Goal: Task Accomplishment & Management: Use online tool/utility

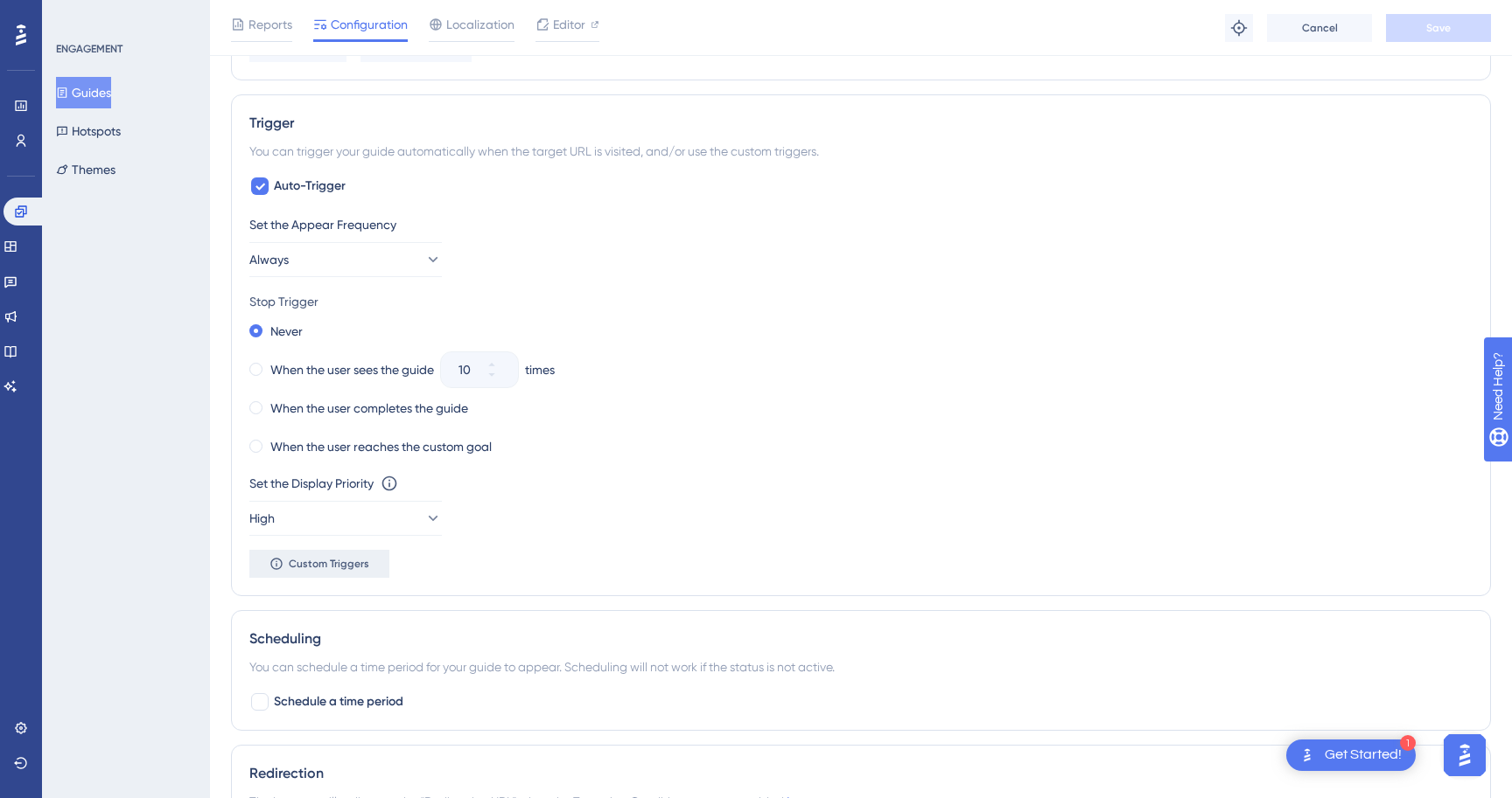
scroll to position [825, 0]
click at [351, 558] on button "Custom Triggers" at bounding box center [319, 567] width 140 height 28
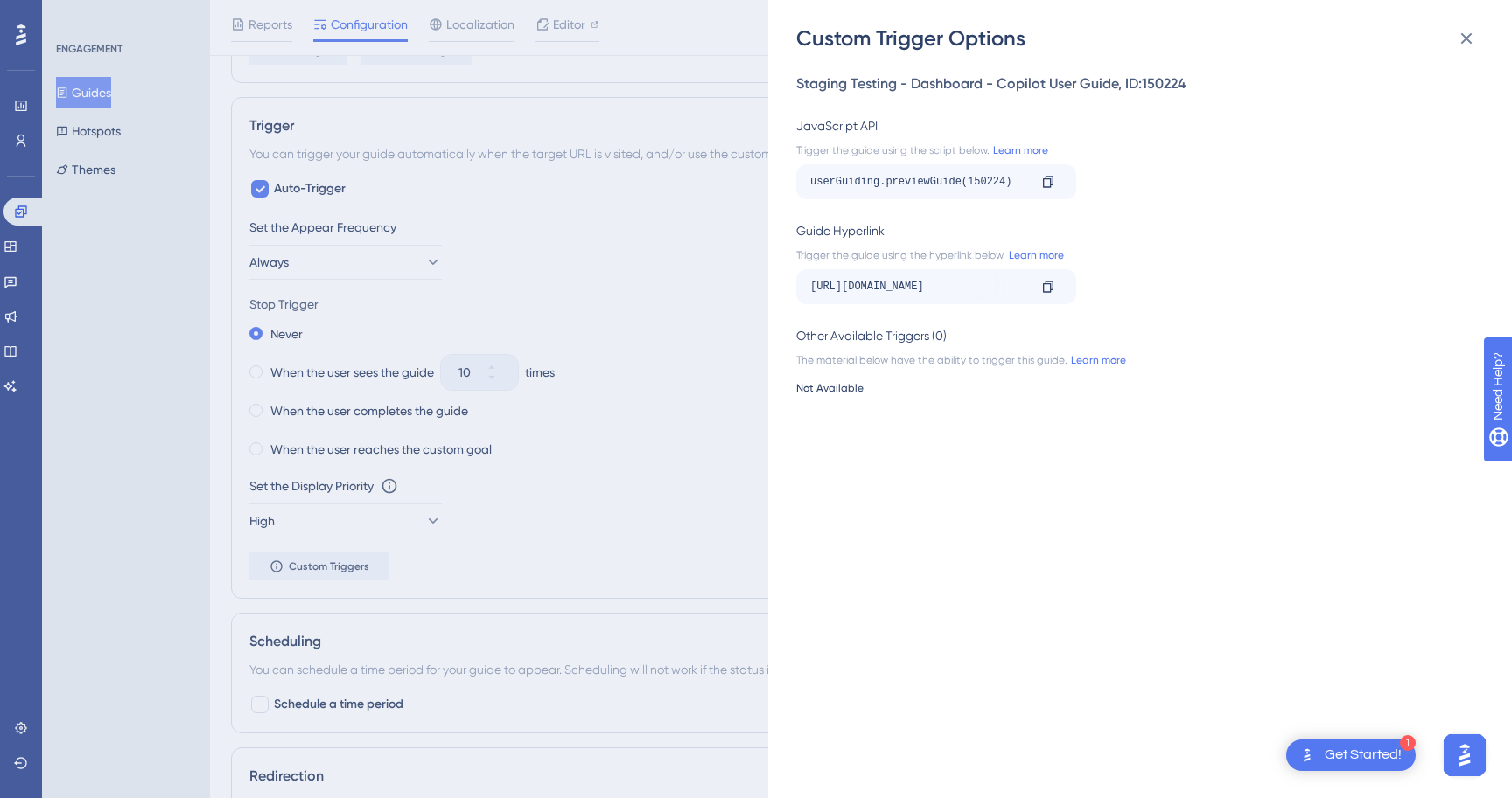
click at [570, 318] on div "Custom Trigger Options Staging Testing - Dashboard - Copilot User Guide , ID: 1…" at bounding box center [756, 399] width 1512 height 798
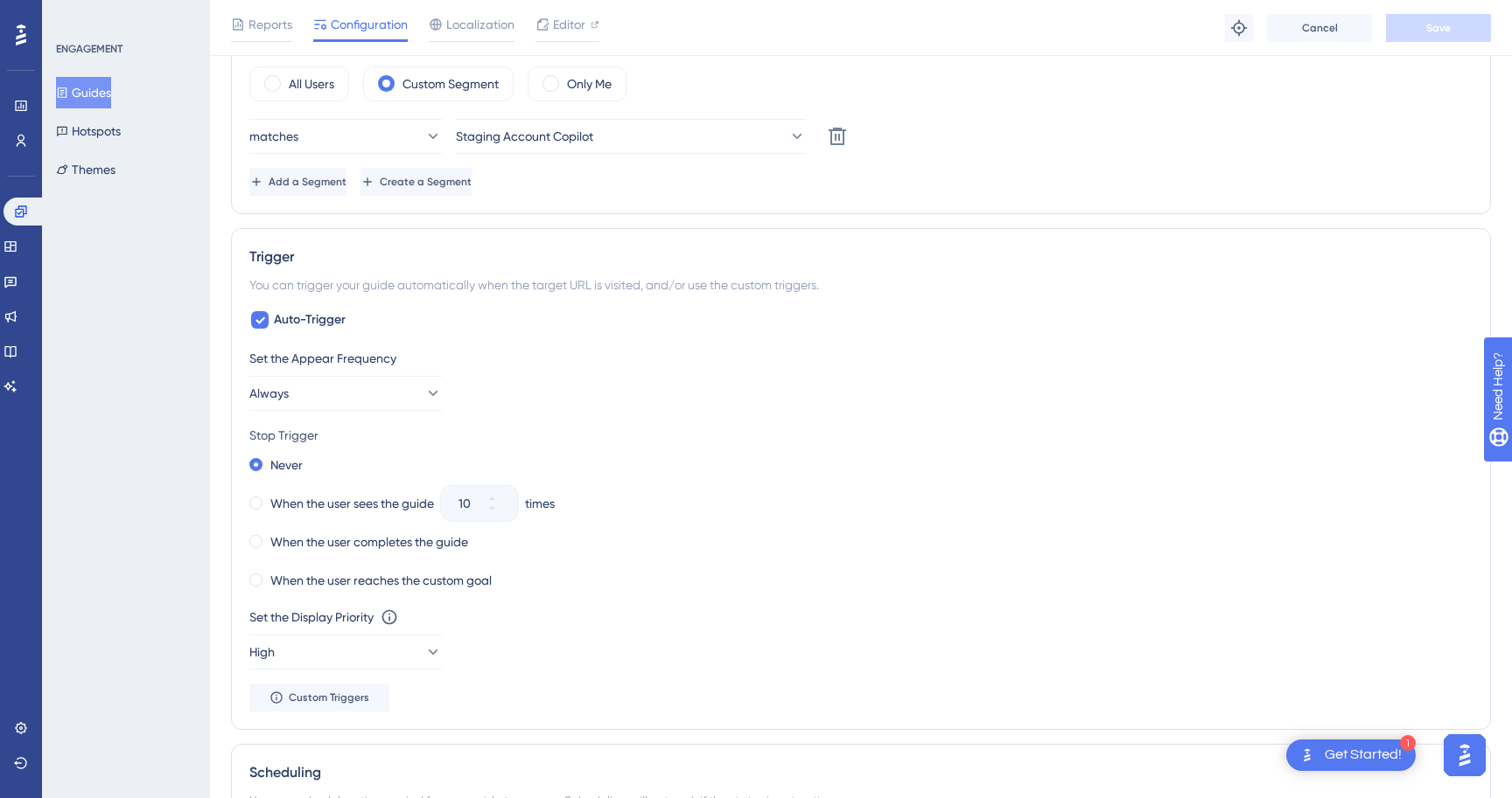
scroll to position [725, 0]
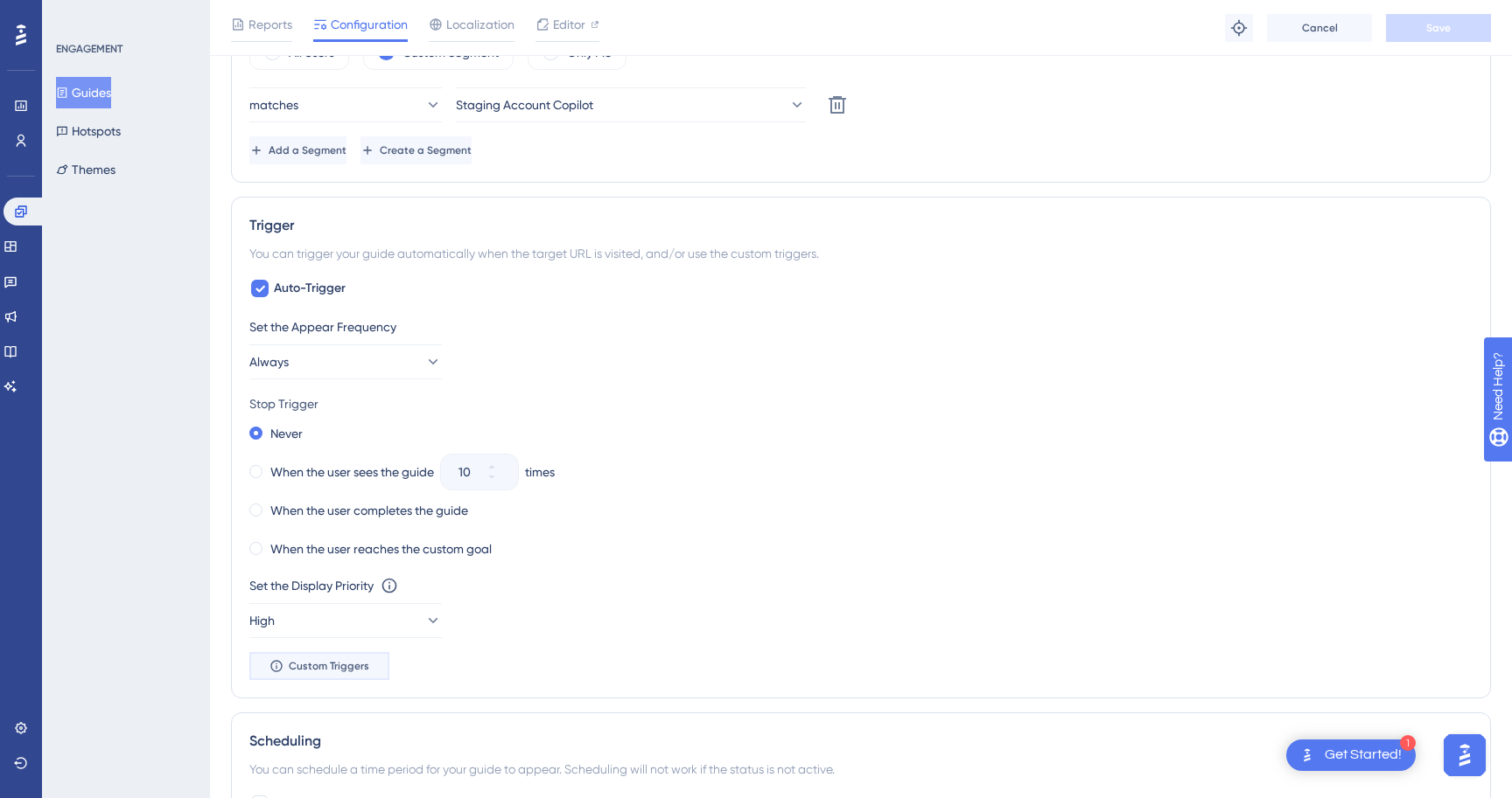
click at [338, 663] on span "Custom Triggers" at bounding box center [329, 666] width 80 height 14
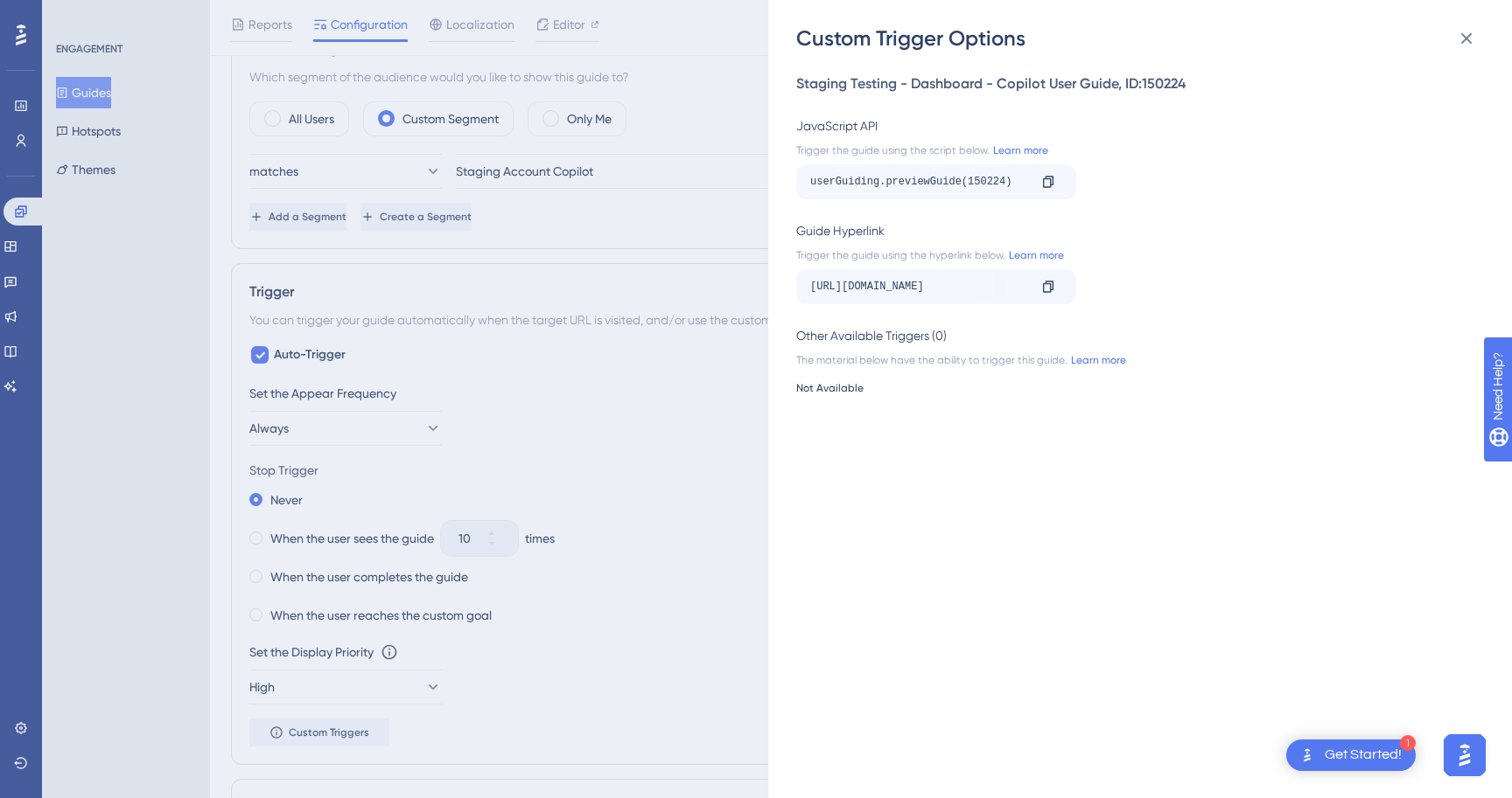
scroll to position [573, 0]
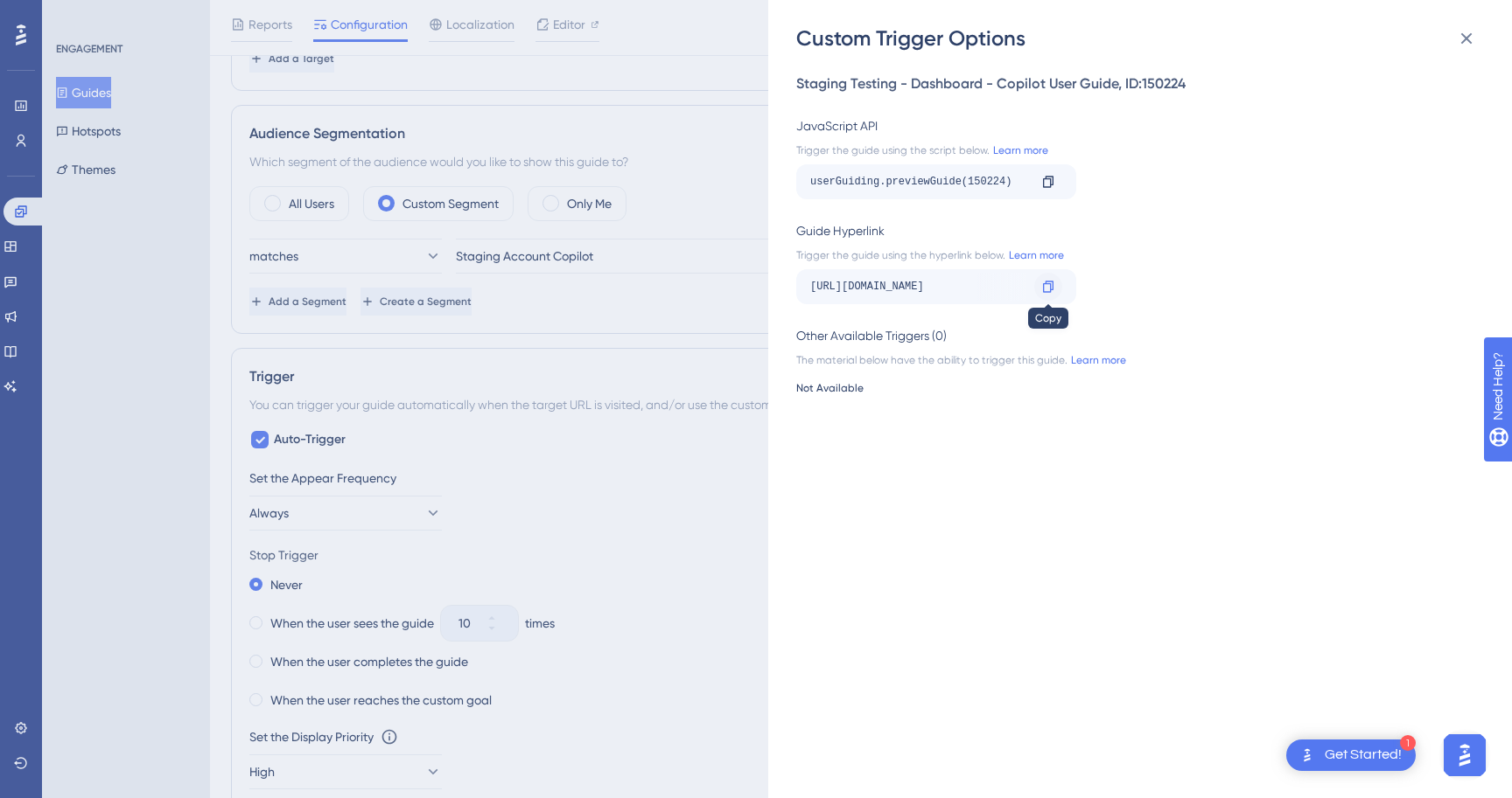
click at [1049, 283] on icon at bounding box center [1047, 286] width 10 height 11
click at [1056, 186] on div at bounding box center [1048, 182] width 28 height 28
click at [626, 370] on div "Custom Trigger Options Staging Testing - Dashboard - Copilot User Guide , ID: 1…" at bounding box center [756, 399] width 1512 height 798
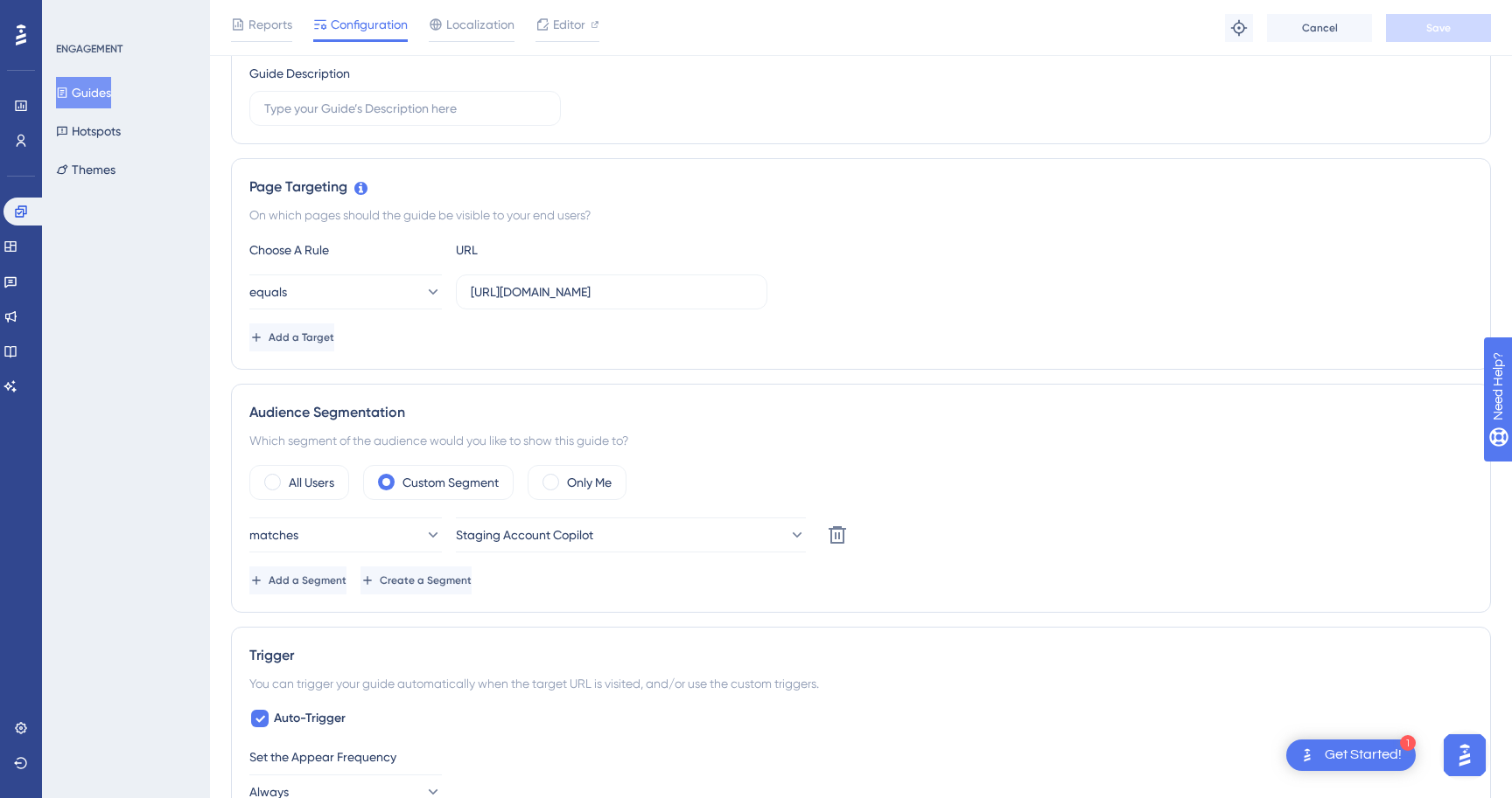
scroll to position [274, 0]
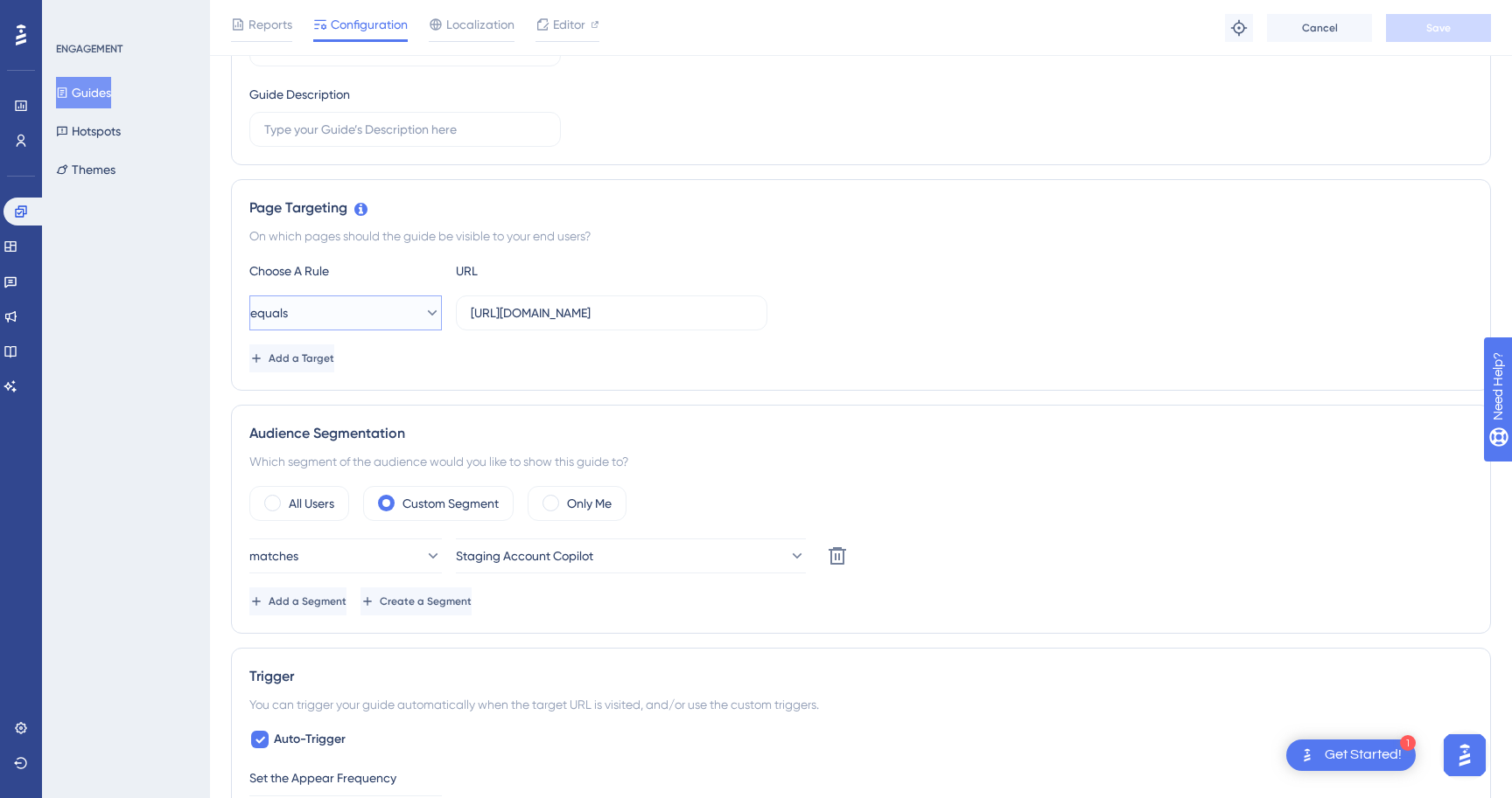
click at [373, 323] on button "equals" at bounding box center [345, 313] width 192 height 35
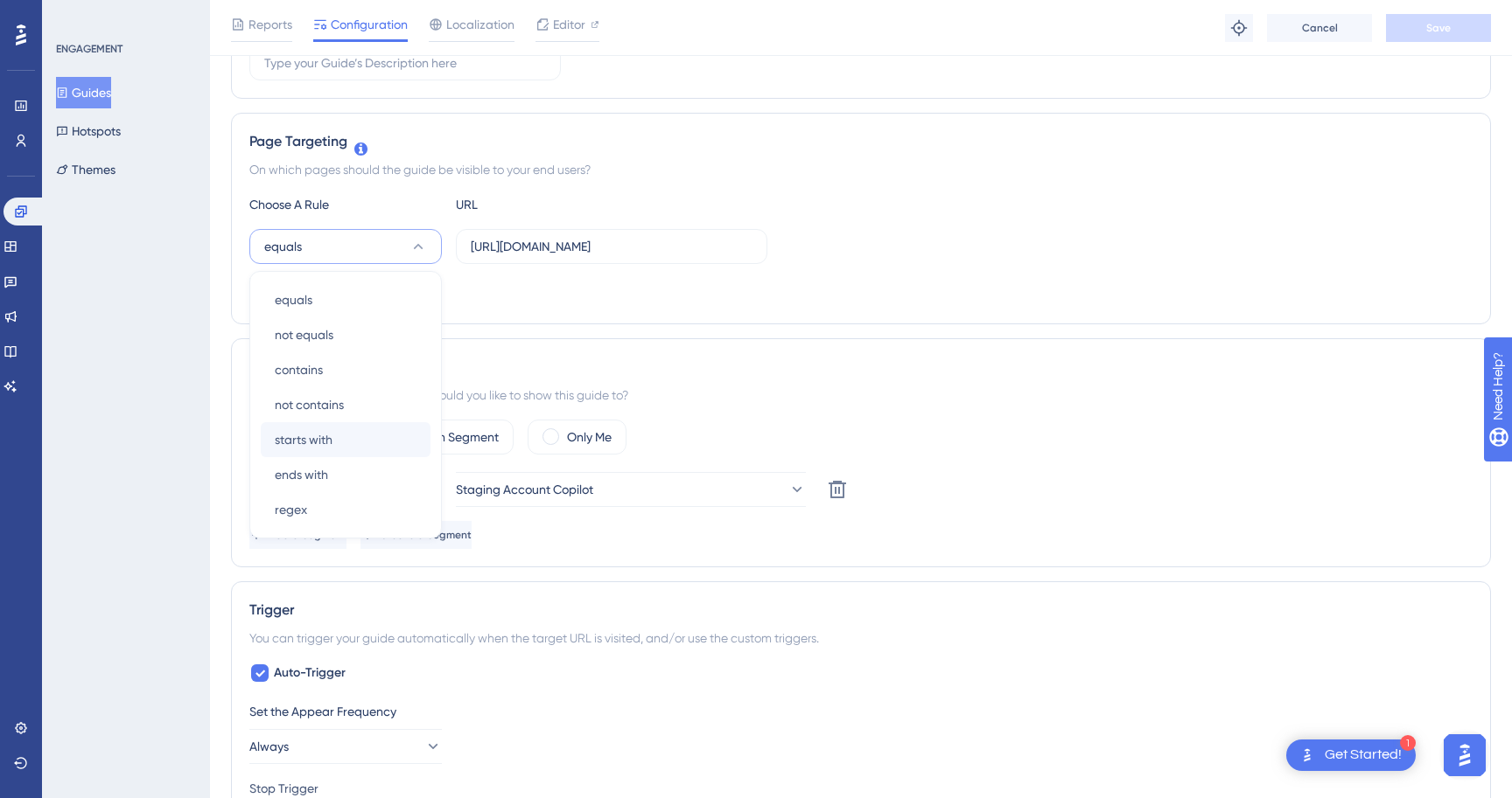
scroll to position [268, 0]
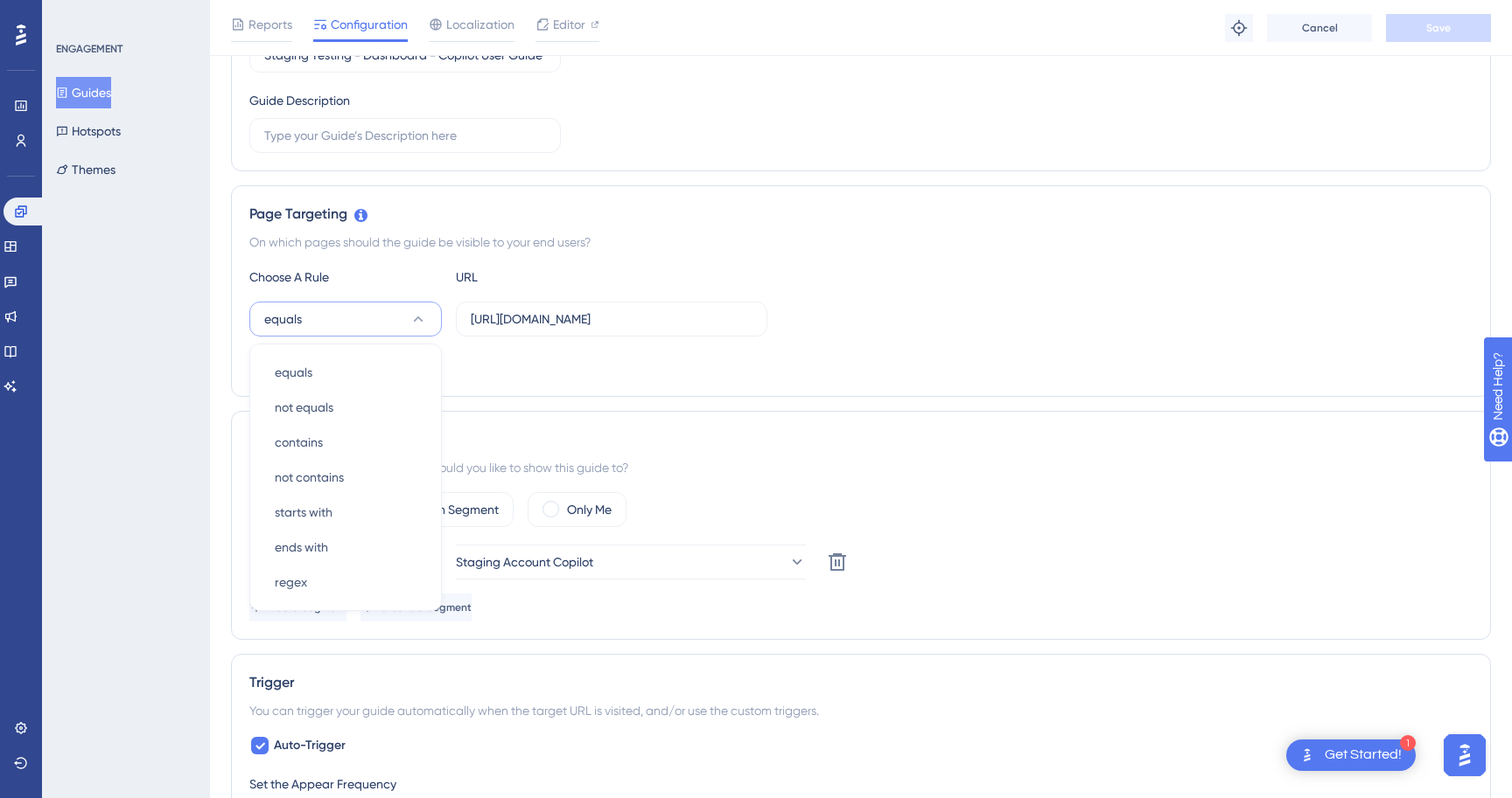
click at [234, 545] on div "Audience Segmentation Which segment of the audience would you like to show this…" at bounding box center [861, 526] width 1260 height 229
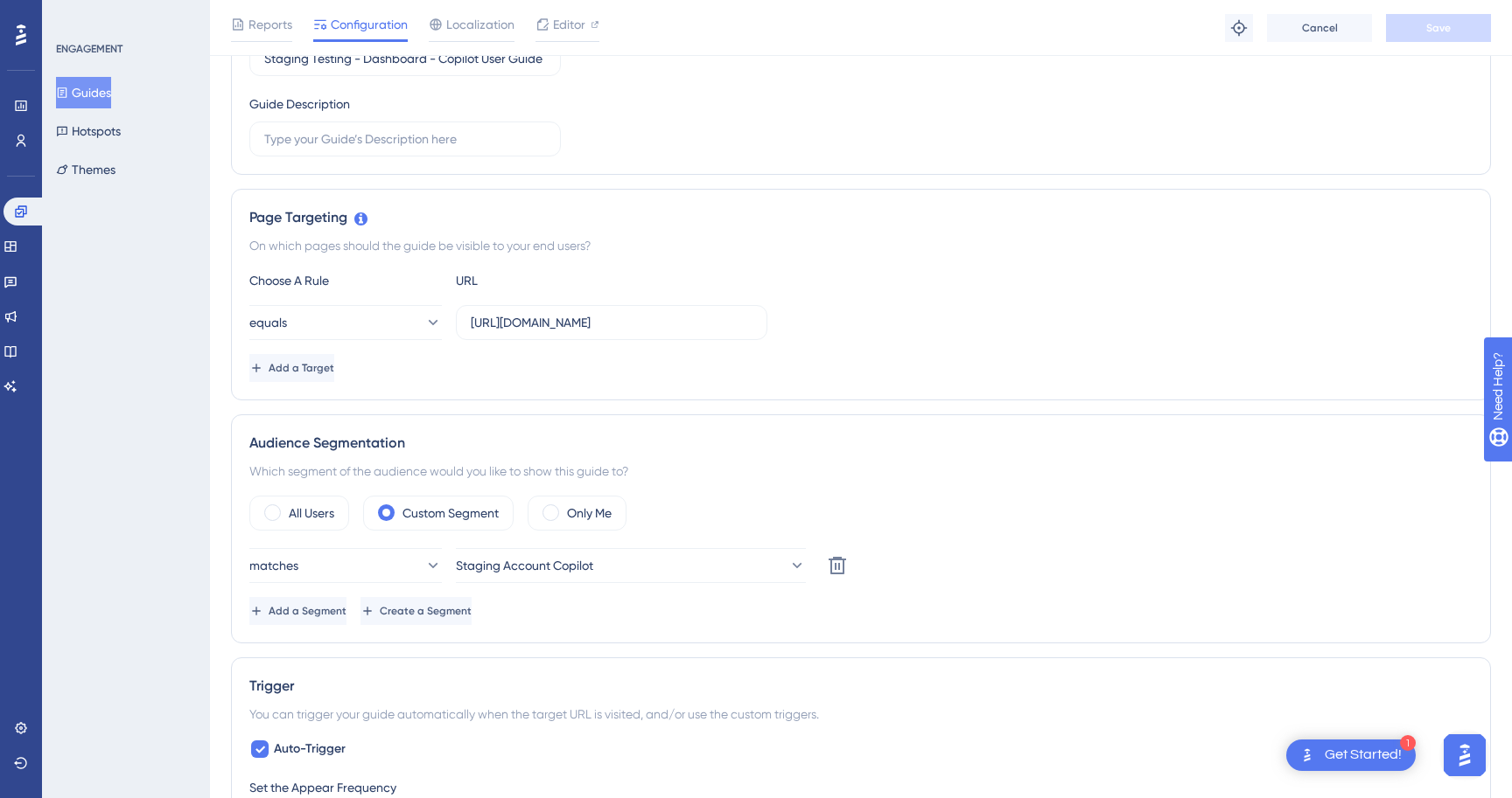
scroll to position [219, 0]
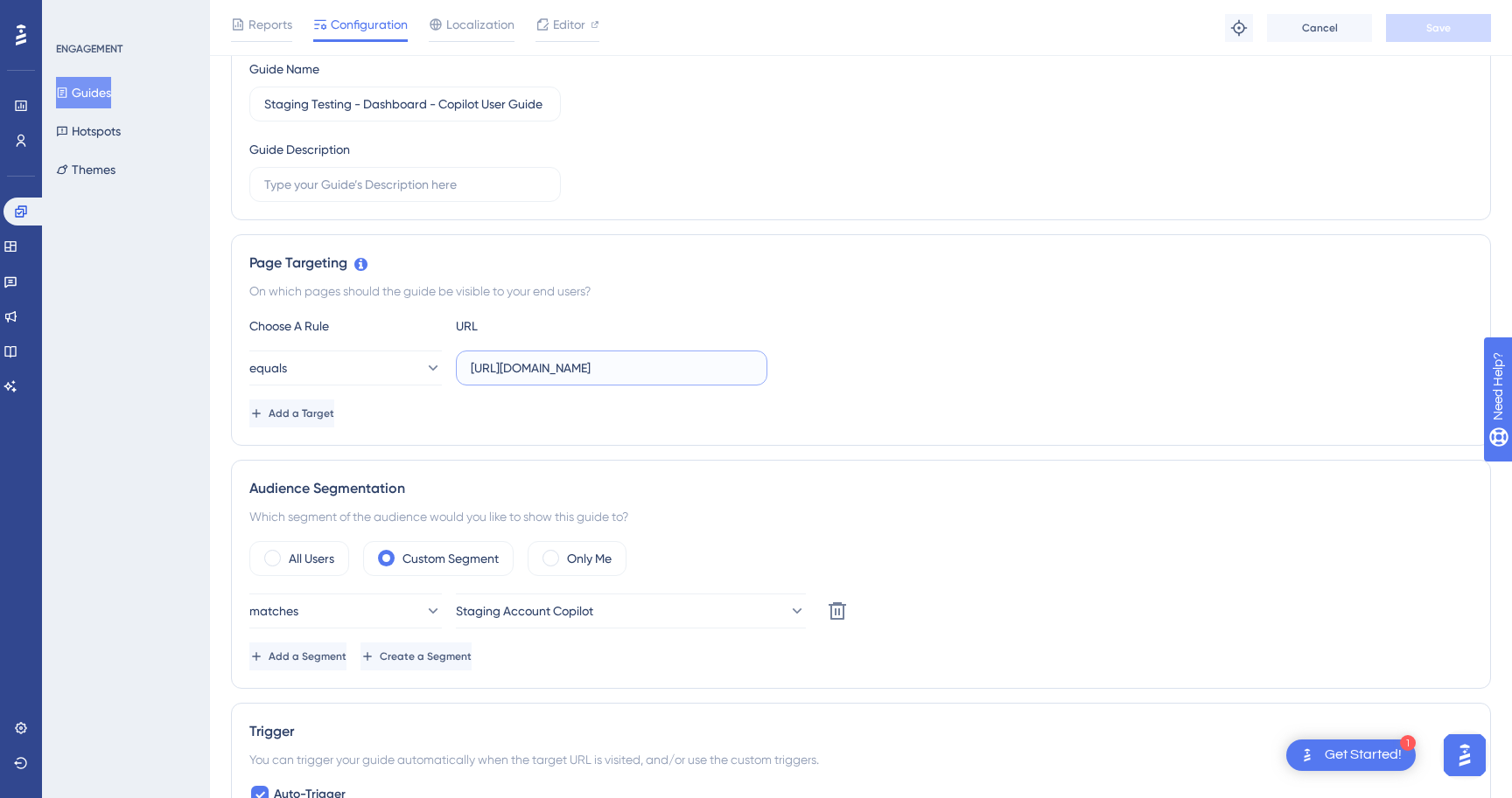
click at [489, 372] on input "[URL][DOMAIN_NAME]" at bounding box center [612, 368] width 282 height 20
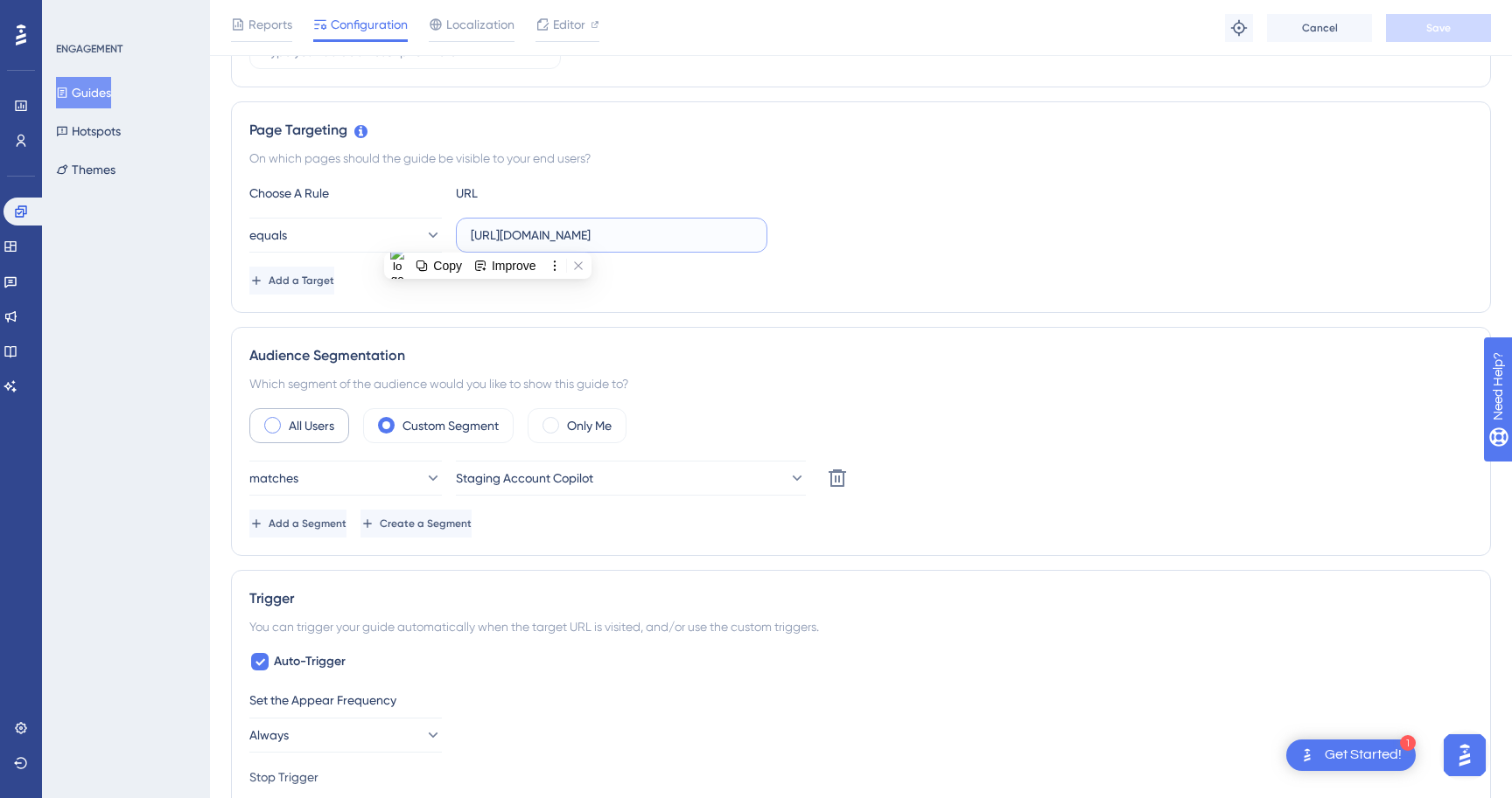
scroll to position [324, 0]
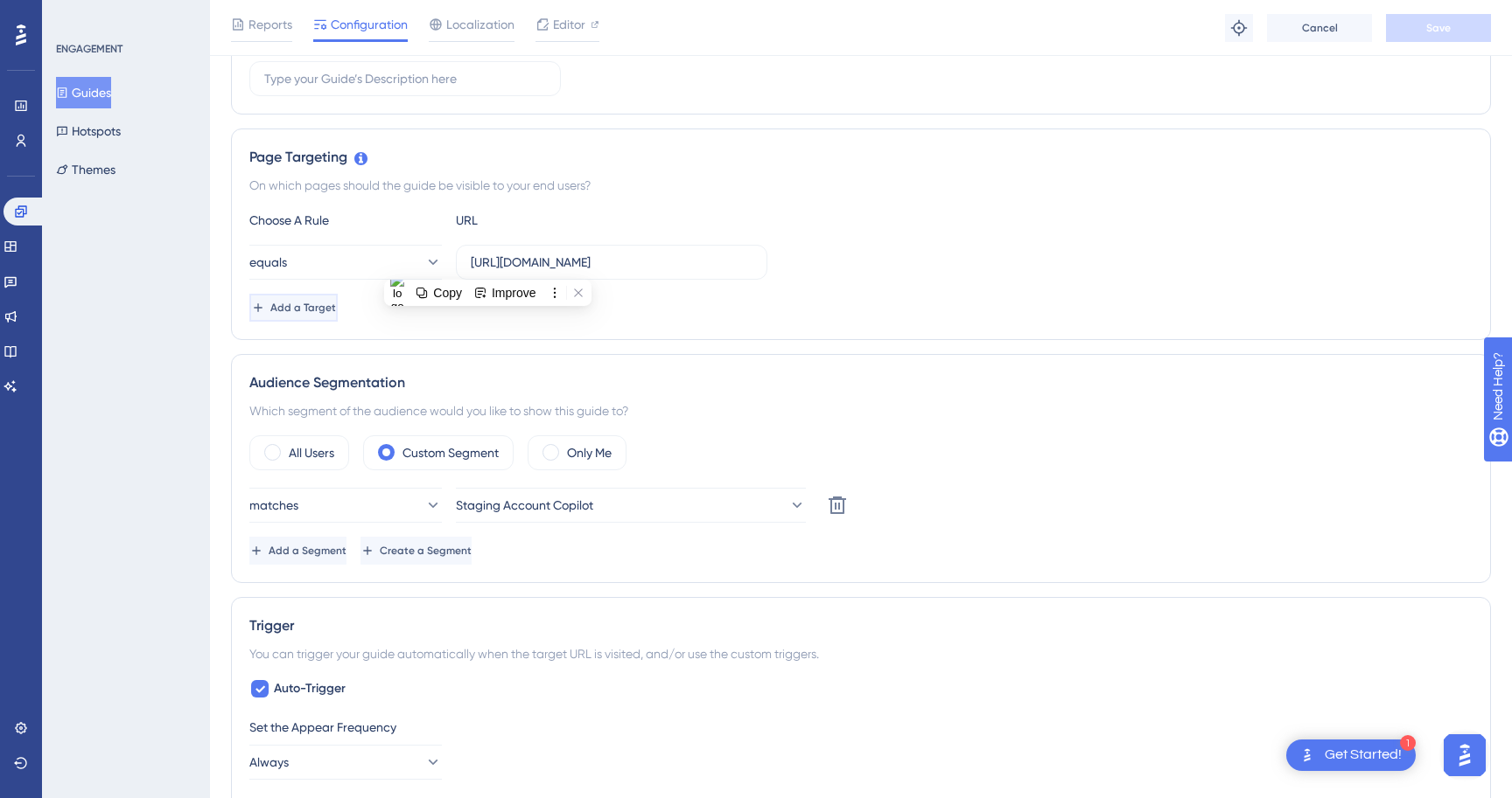
click at [330, 310] on span "Add a Target" at bounding box center [303, 308] width 65 height 14
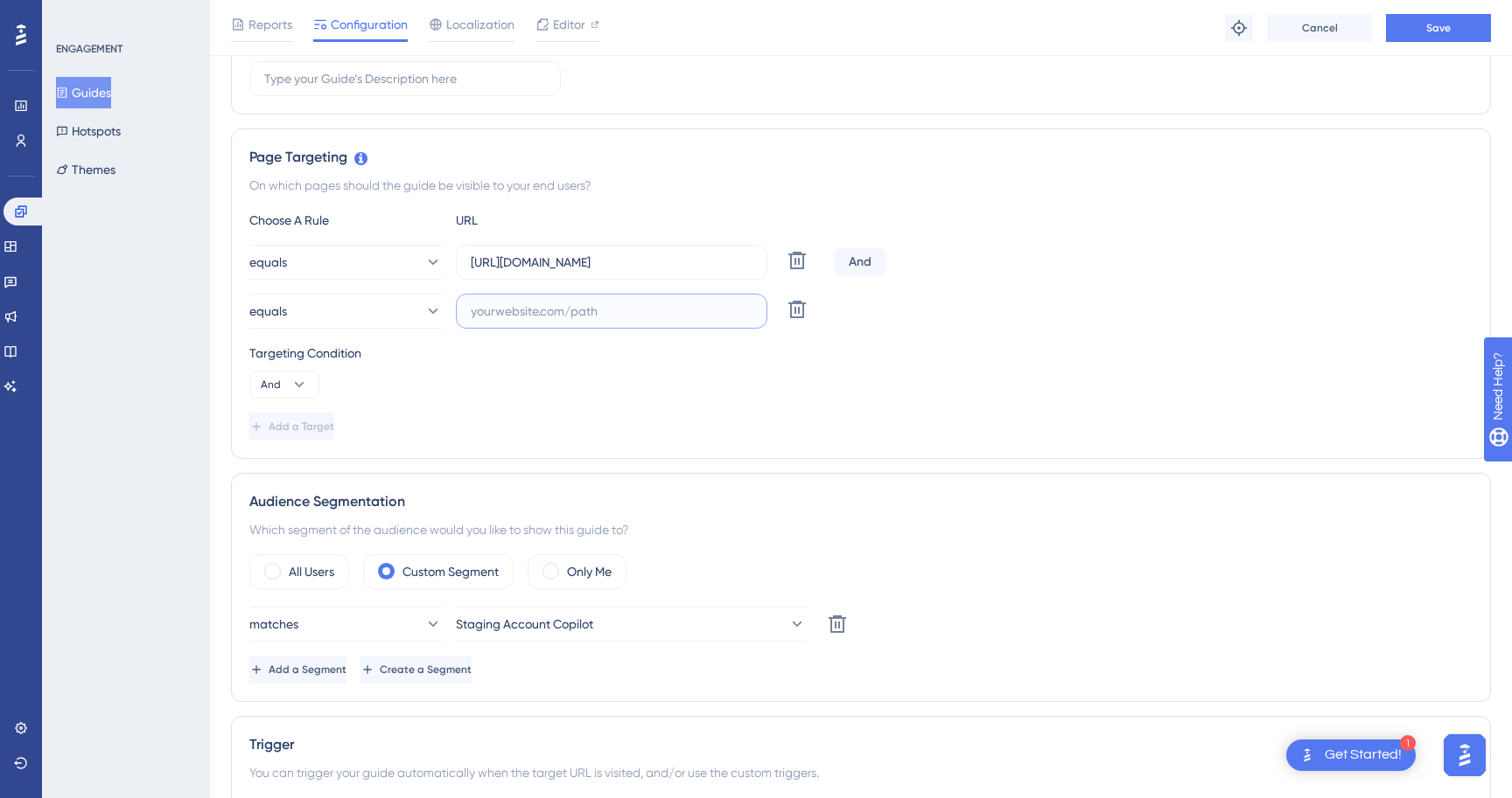
click at [488, 319] on input "text" at bounding box center [612, 311] width 282 height 20
click at [401, 318] on button "equals" at bounding box center [345, 311] width 192 height 35
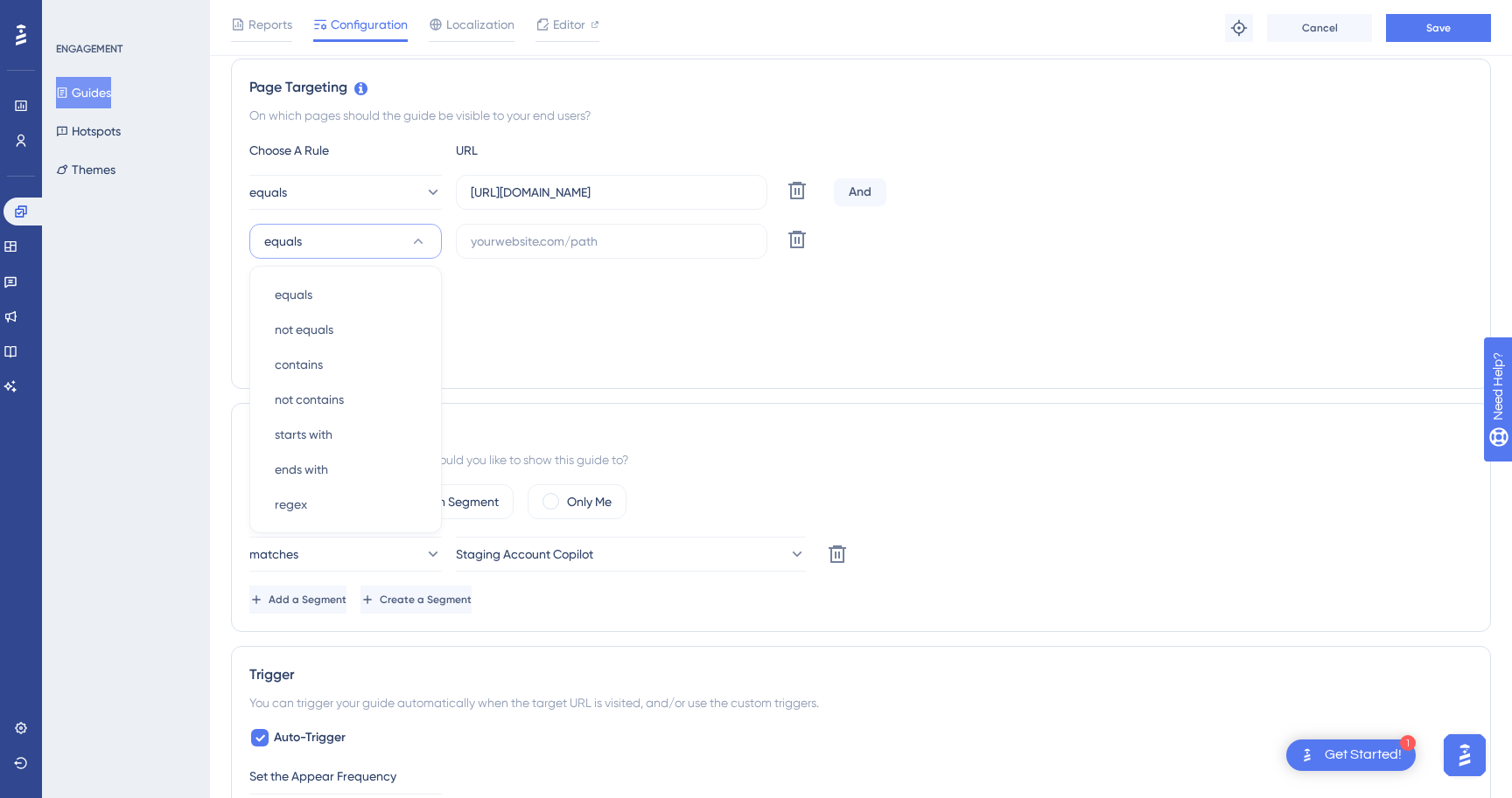
click at [479, 277] on div "Targeting Condition" at bounding box center [860, 283] width 1223 height 21
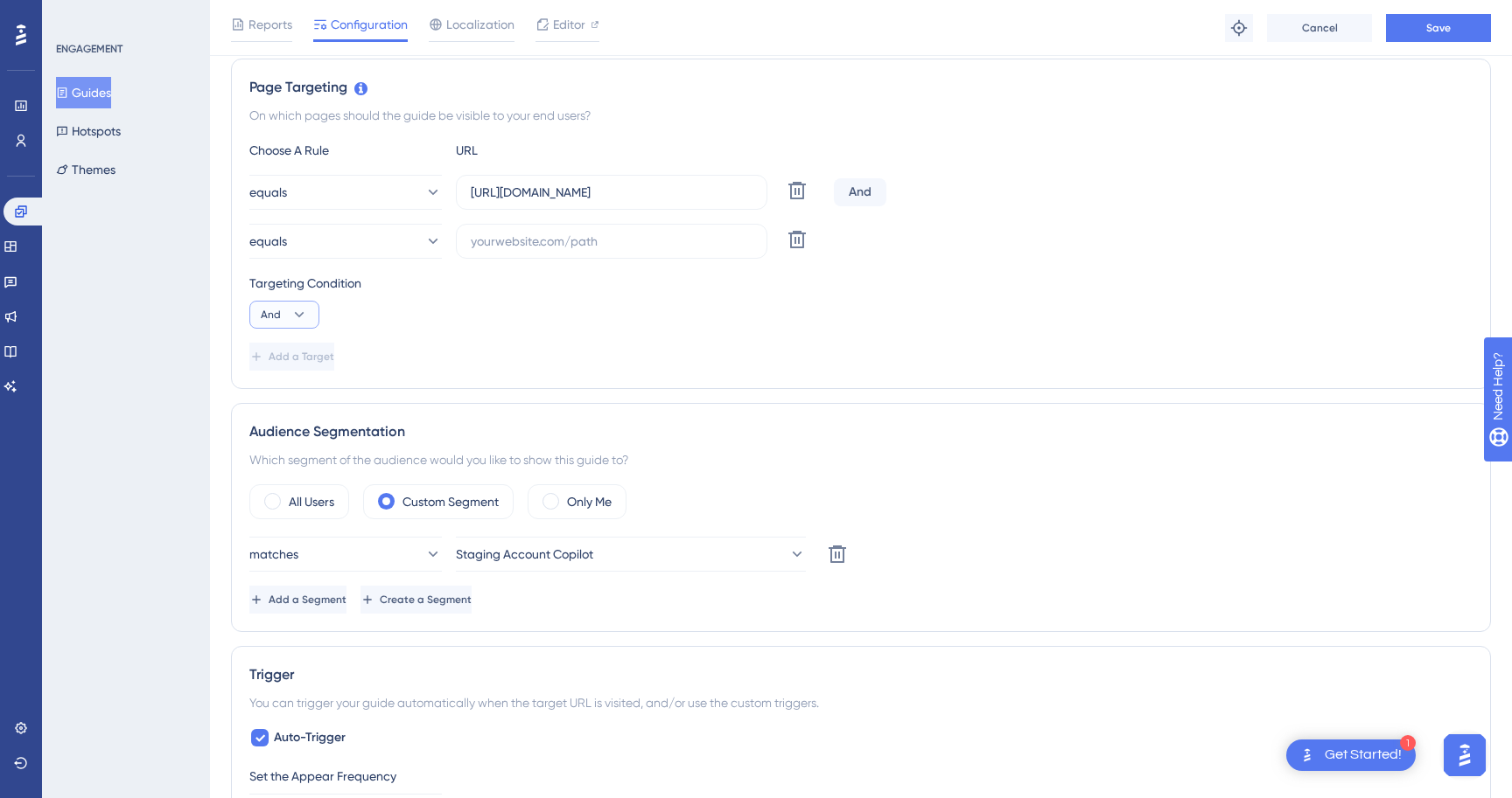
click at [298, 321] on icon at bounding box center [298, 314] width 18 height 18
click at [296, 321] on icon at bounding box center [298, 314] width 18 height 18
click at [294, 321] on icon at bounding box center [298, 314] width 18 height 18
click at [548, 230] on label at bounding box center [612, 241] width 312 height 35
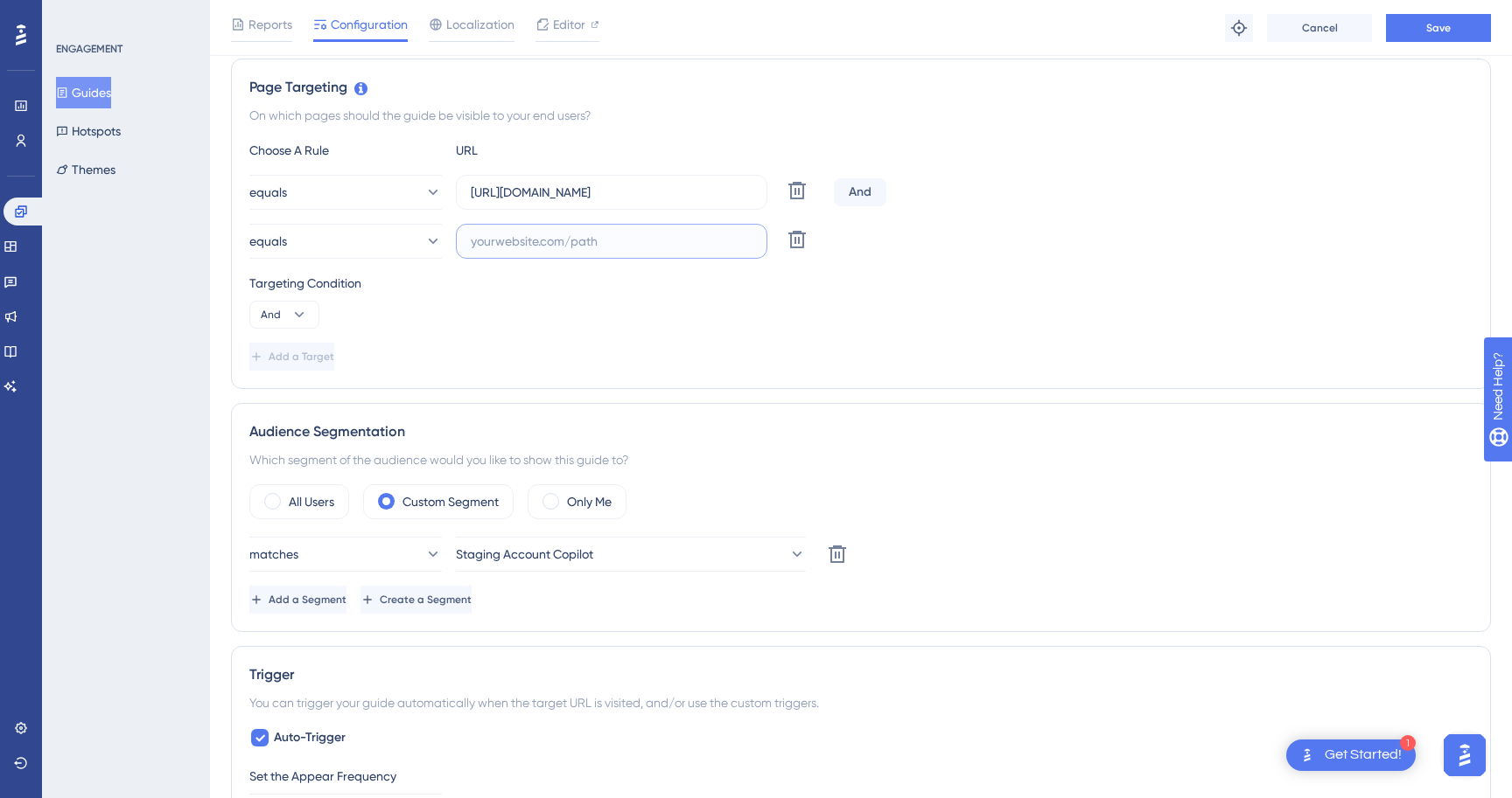
click at [548, 232] on input "text" at bounding box center [612, 241] width 282 height 20
click at [544, 263] on div "Choose A Rule URL equals [URL][DOMAIN_NAME] Delete And equals Delete Targeting …" at bounding box center [860, 255] width 1223 height 231
click at [544, 255] on label at bounding box center [612, 241] width 312 height 35
click at [544, 251] on input "text" at bounding box center [612, 241] width 282 height 20
click at [544, 255] on label at bounding box center [612, 241] width 312 height 35
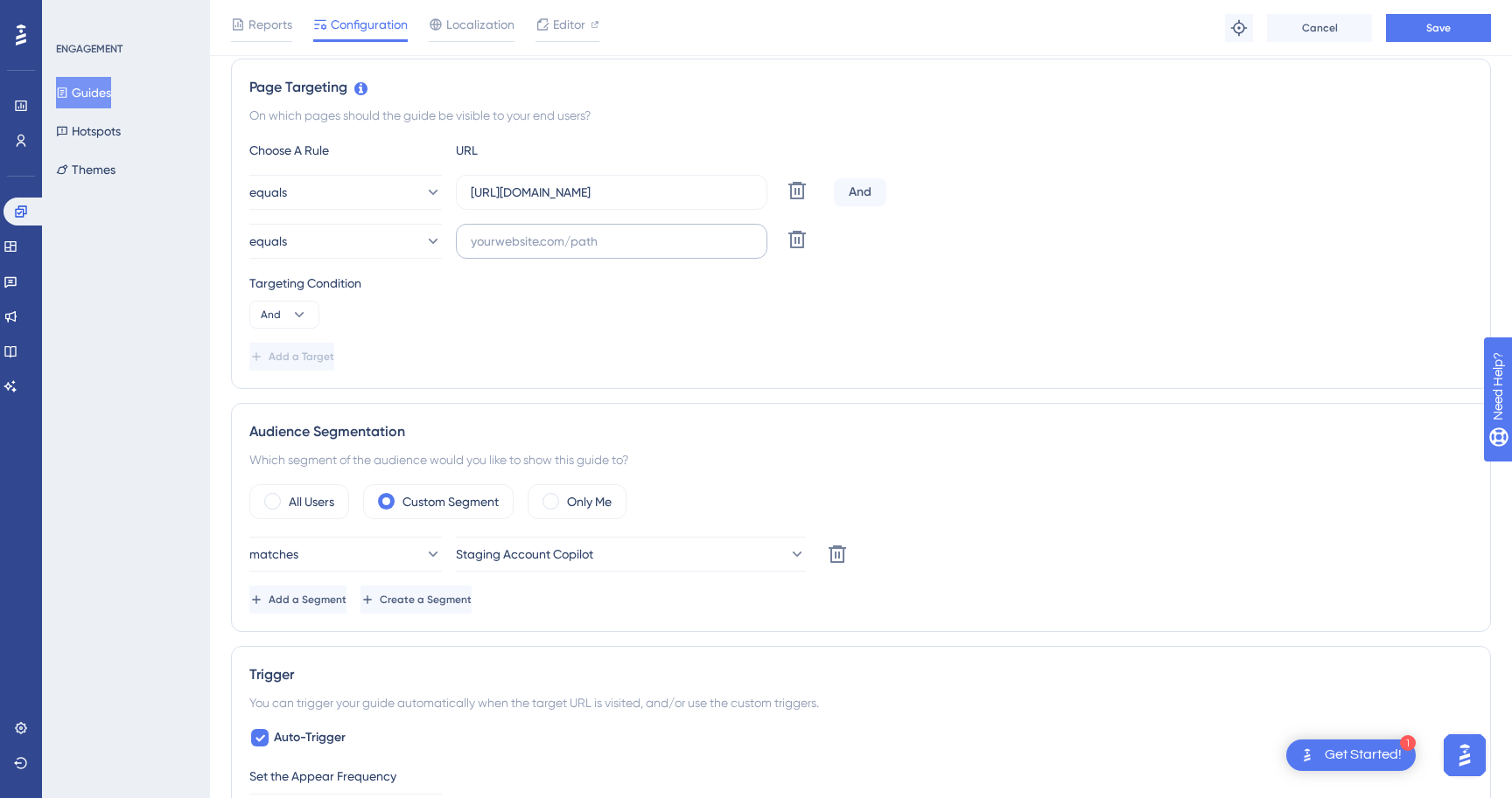
click at [544, 251] on input "text" at bounding box center [612, 241] width 282 height 20
paste input "[URL]"
type input "[URL]"
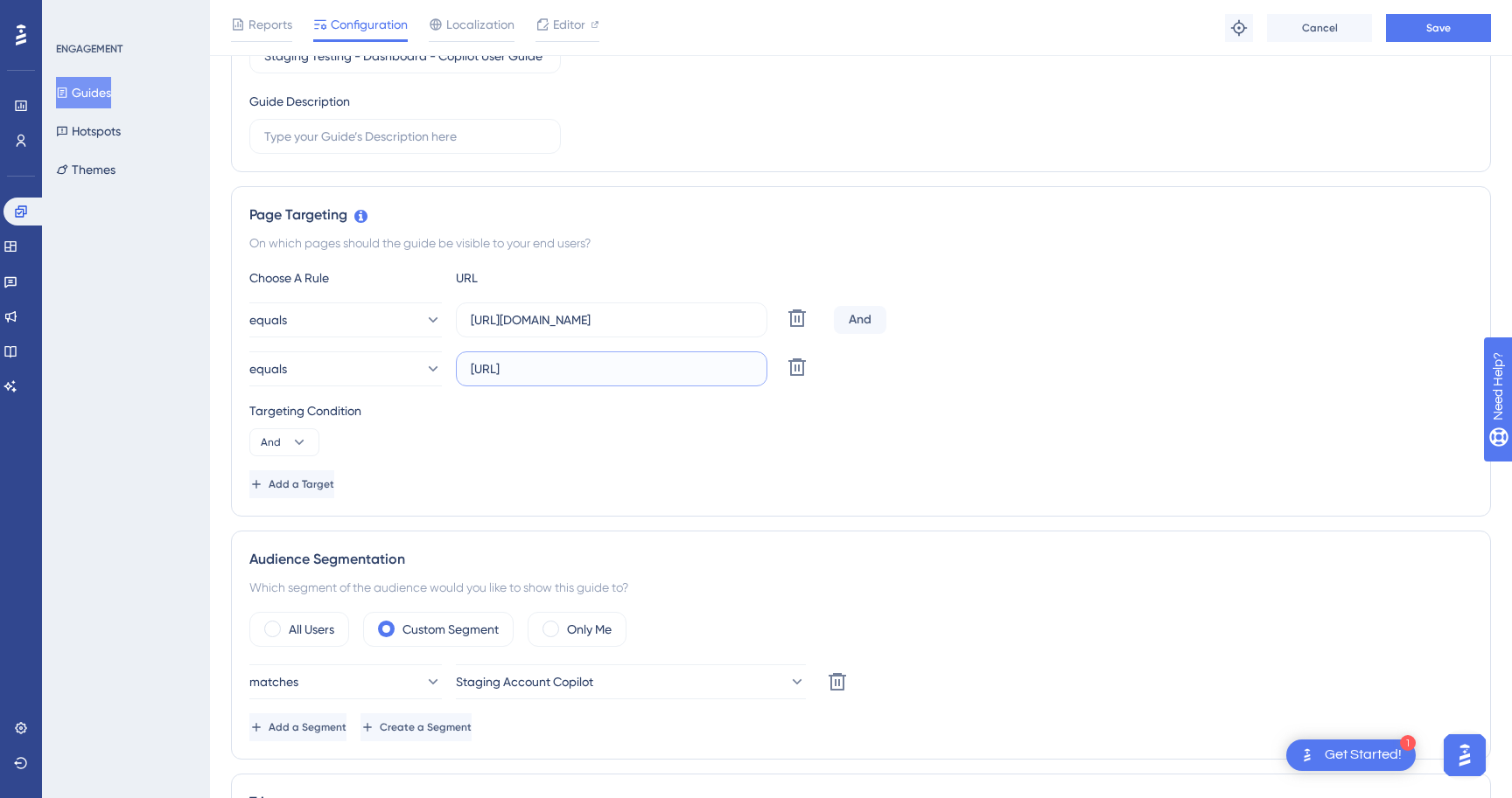
scroll to position [260, 0]
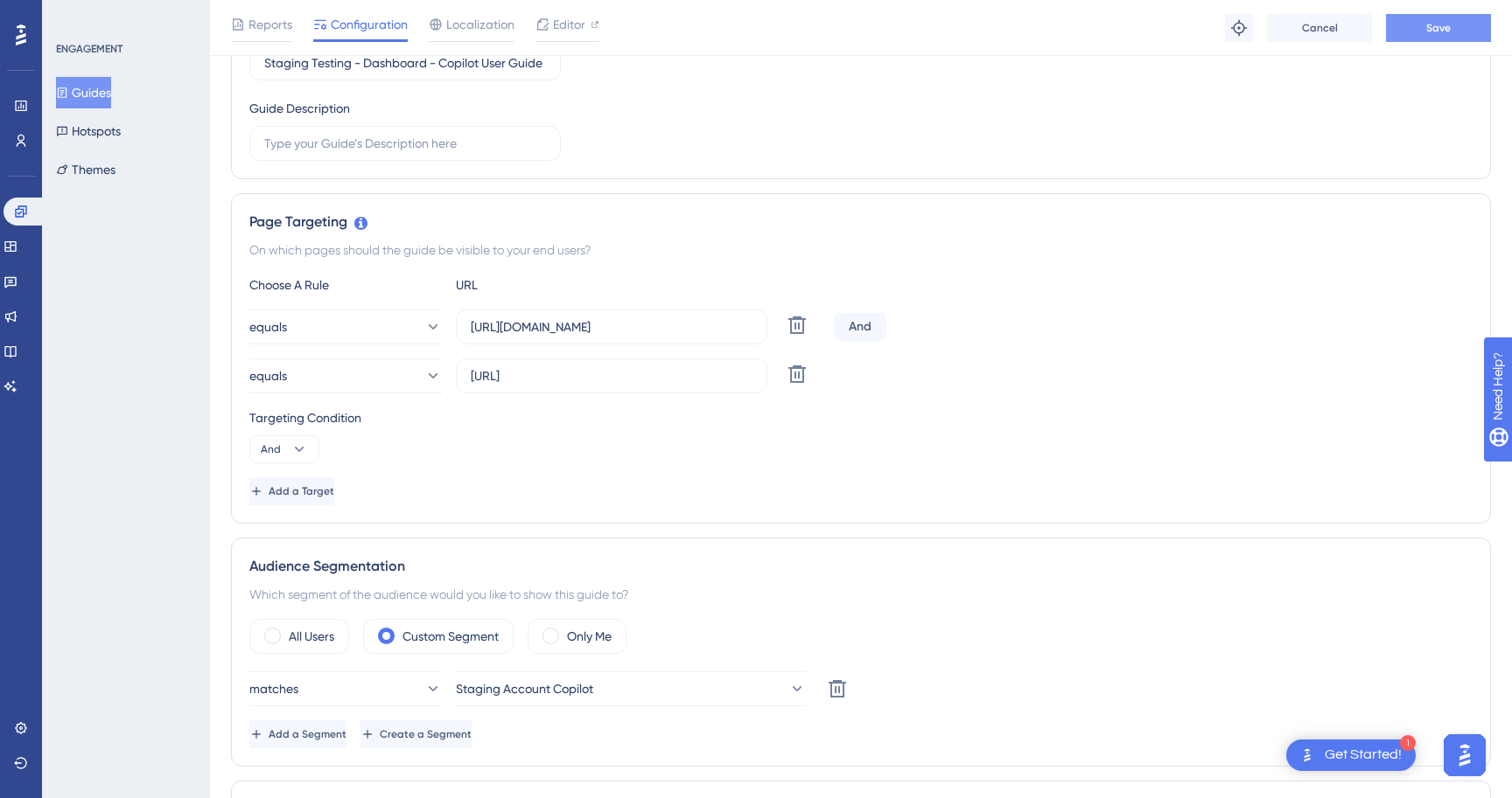
click at [1446, 34] on span "Save" at bounding box center [1438, 28] width 24 height 14
click at [364, 390] on button "equals" at bounding box center [345, 377] width 192 height 35
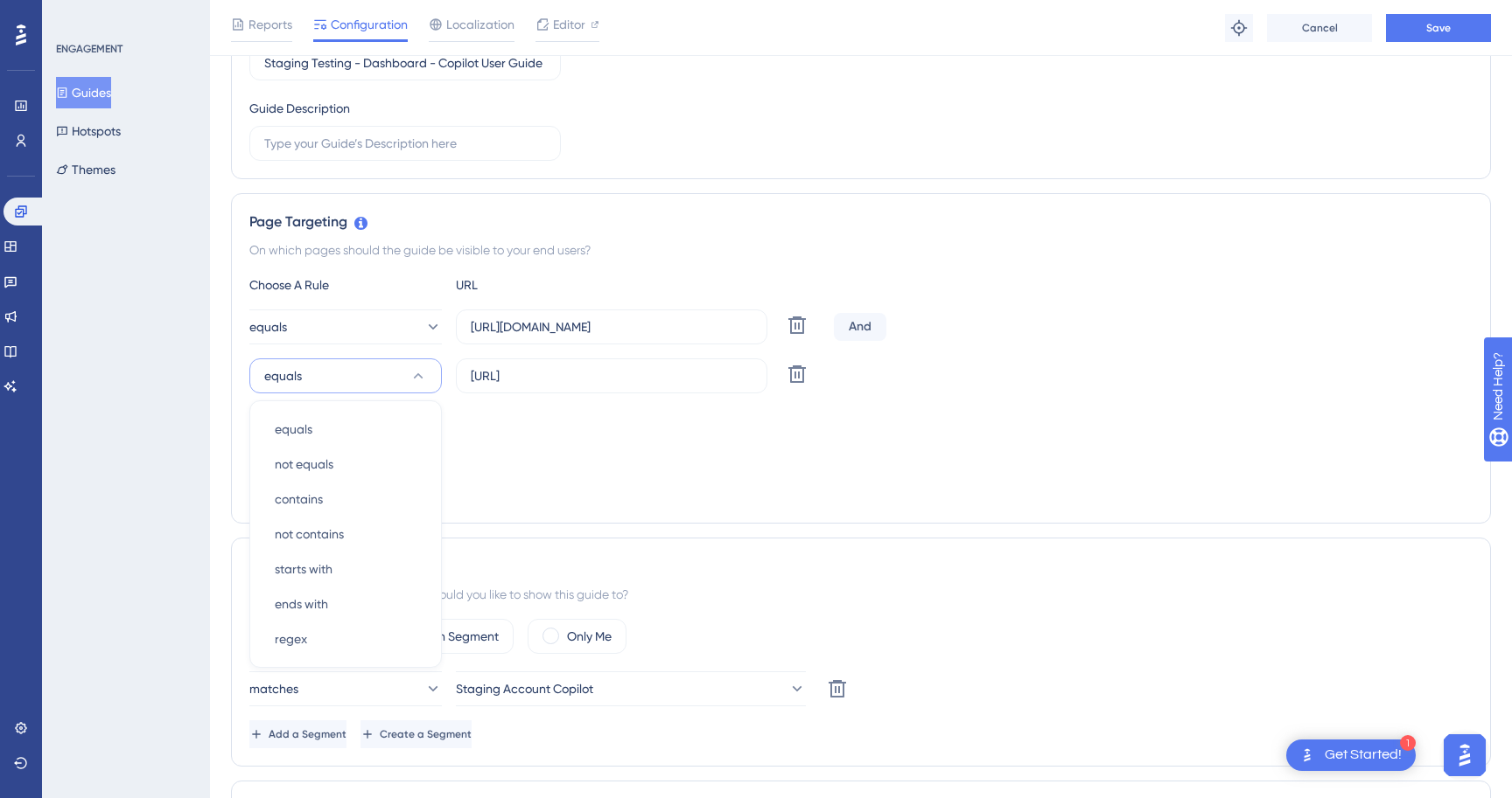
scroll to position [394, 0]
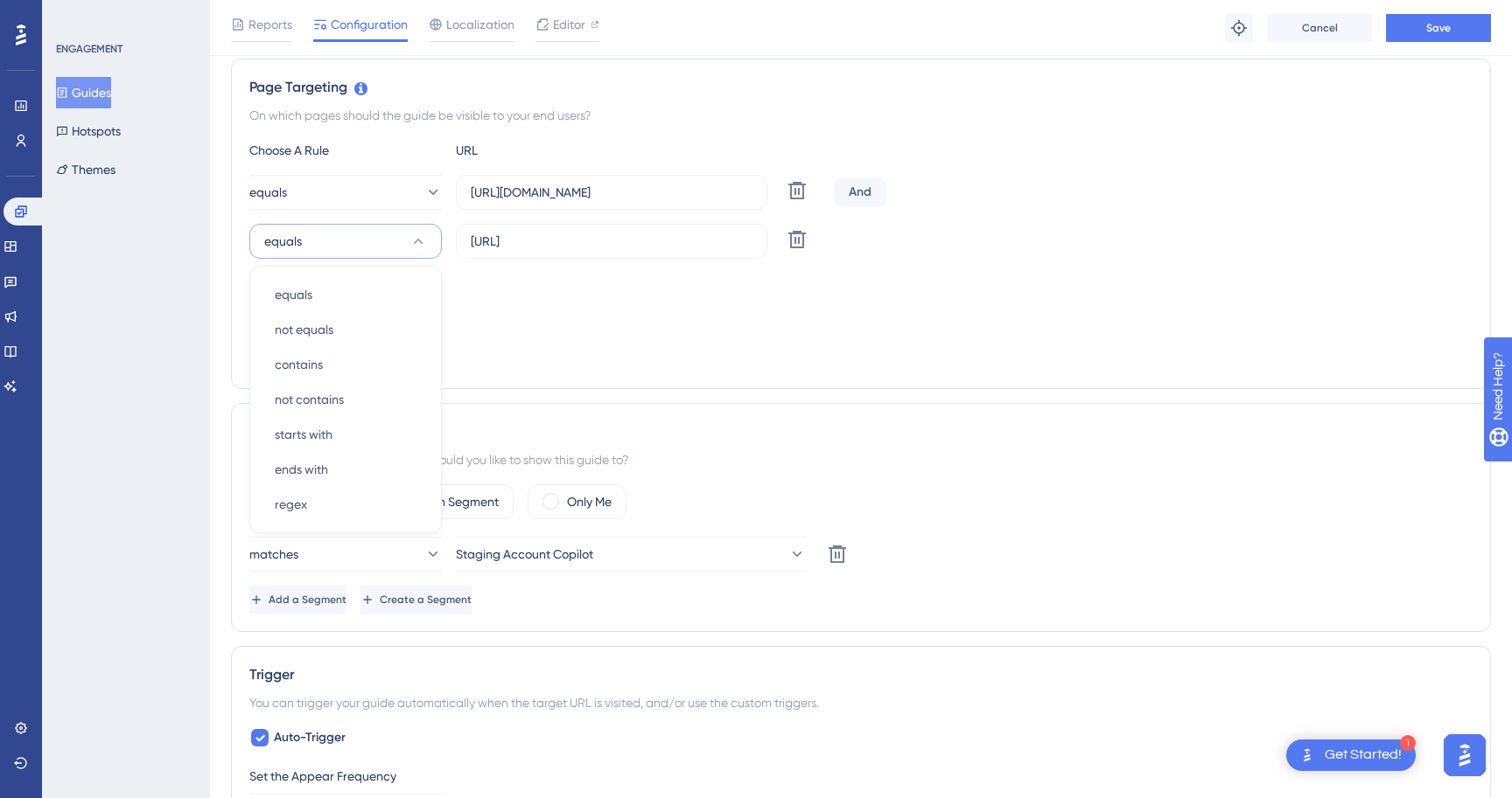
click at [486, 299] on div "Targeting Condition And" at bounding box center [860, 301] width 1223 height 56
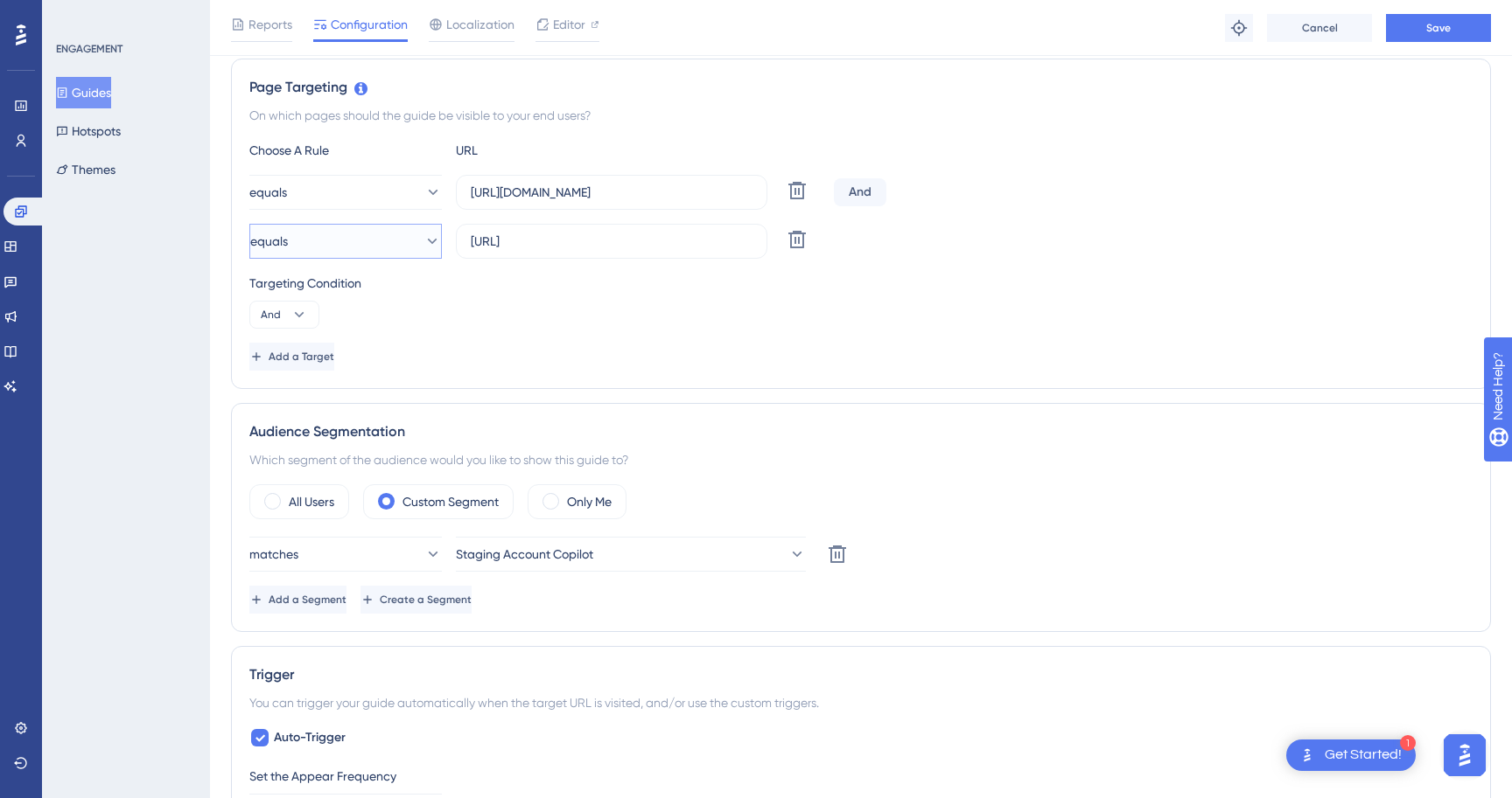
click at [429, 250] on button "equals" at bounding box center [345, 241] width 192 height 35
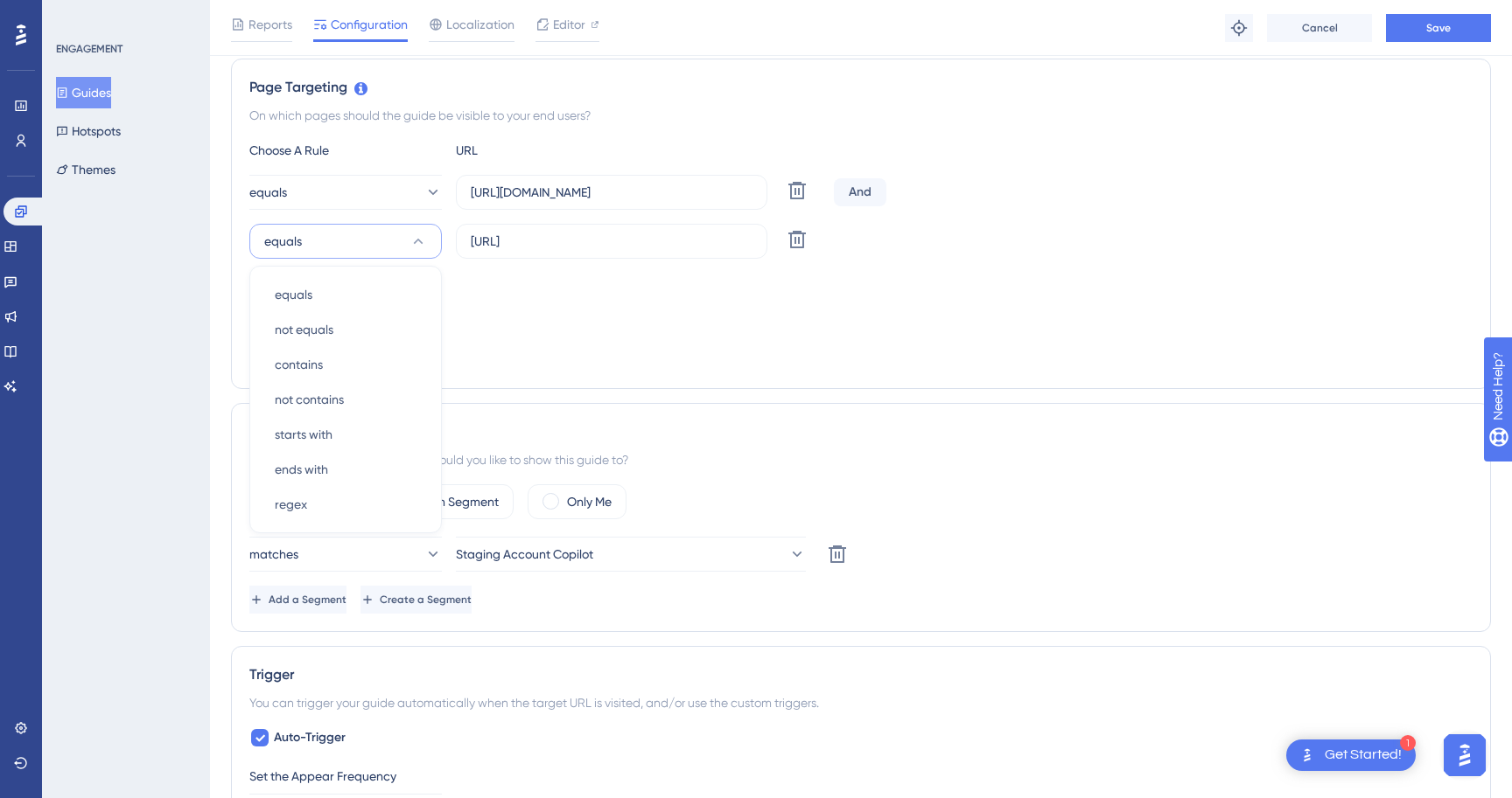
click at [564, 313] on div "Targeting Condition And" at bounding box center [860, 301] width 1223 height 56
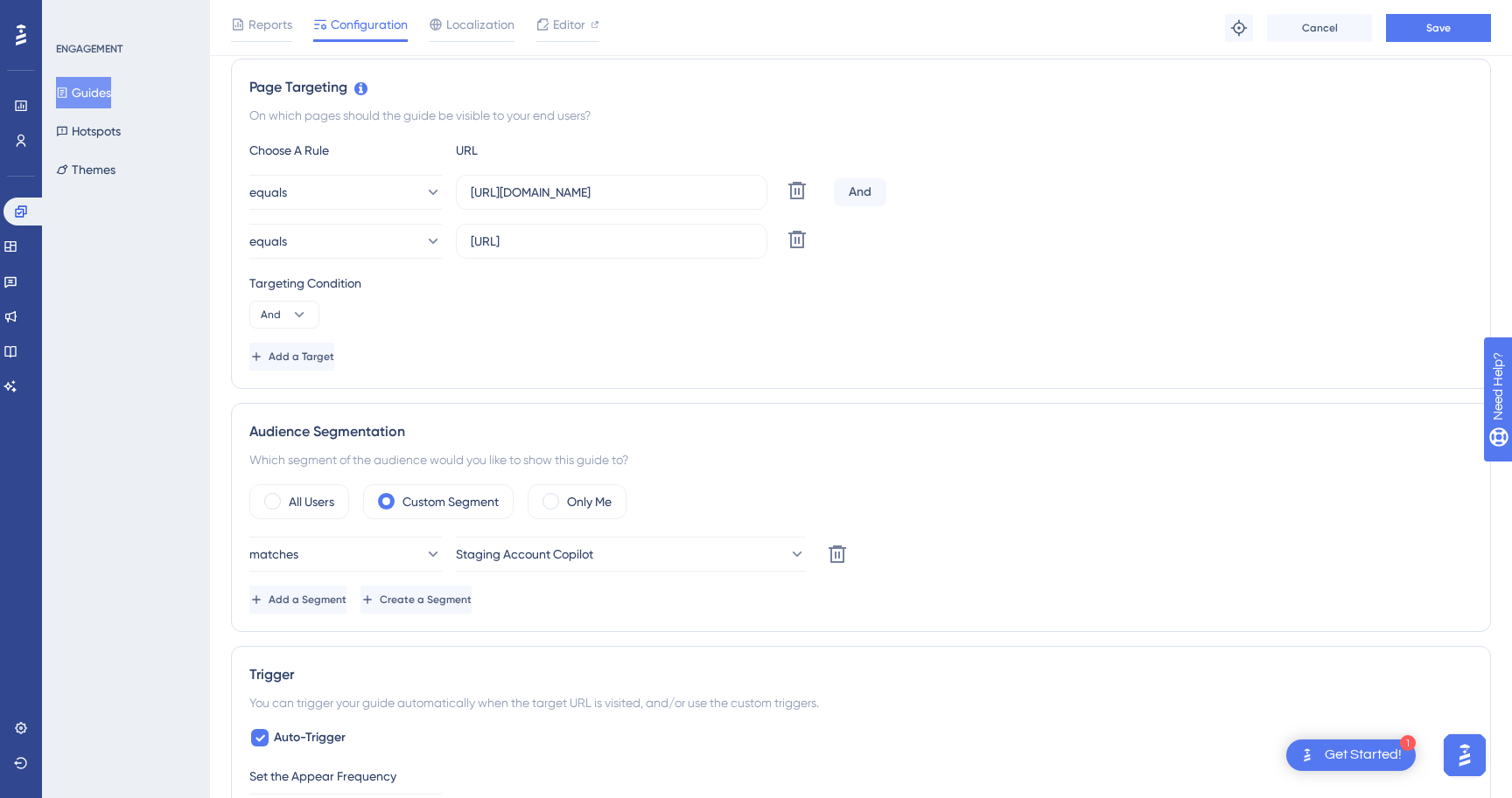
click at [520, 289] on div "Targeting Condition" at bounding box center [860, 283] width 1223 height 21
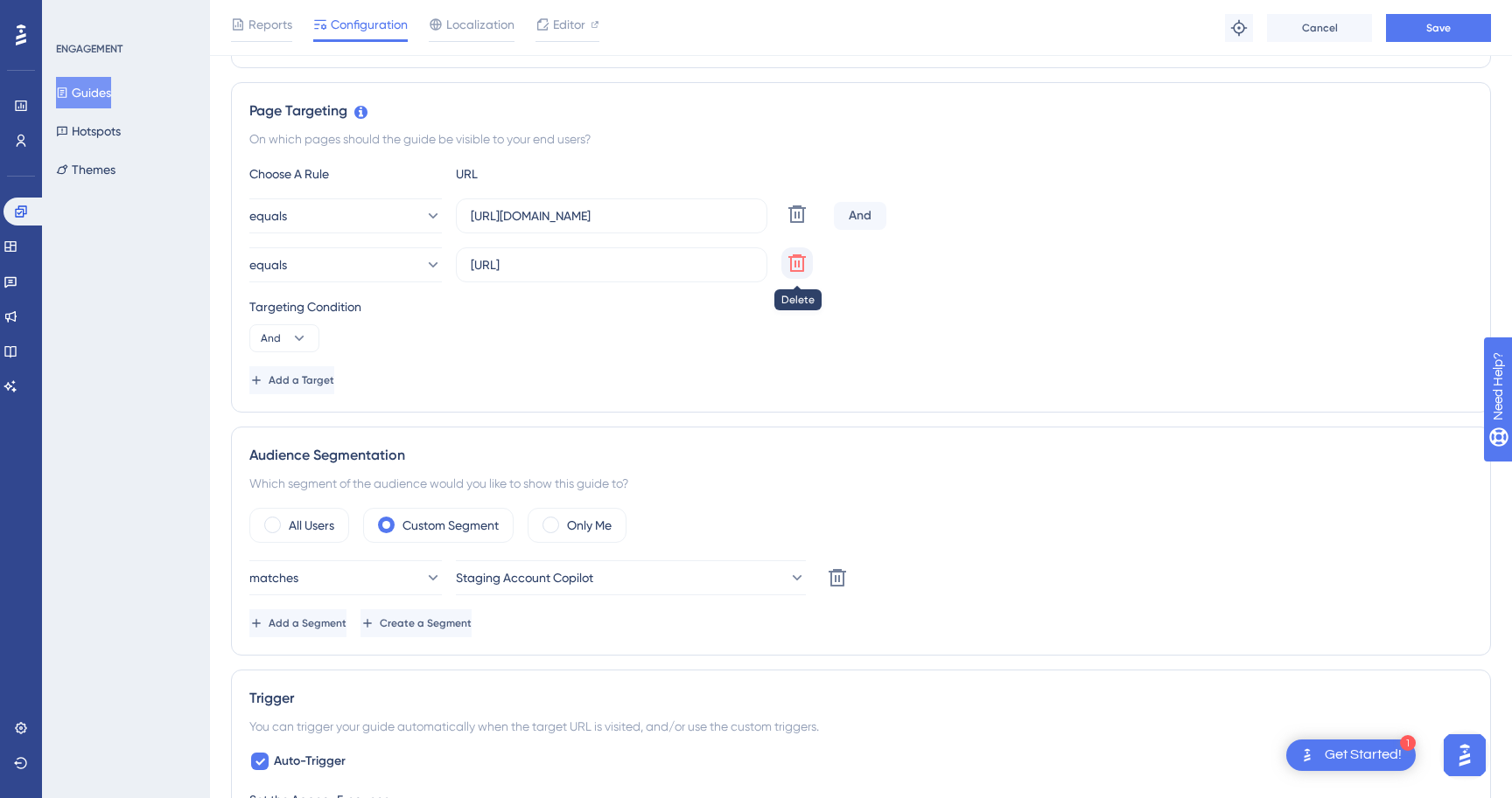
click at [795, 225] on icon at bounding box center [797, 214] width 21 height 21
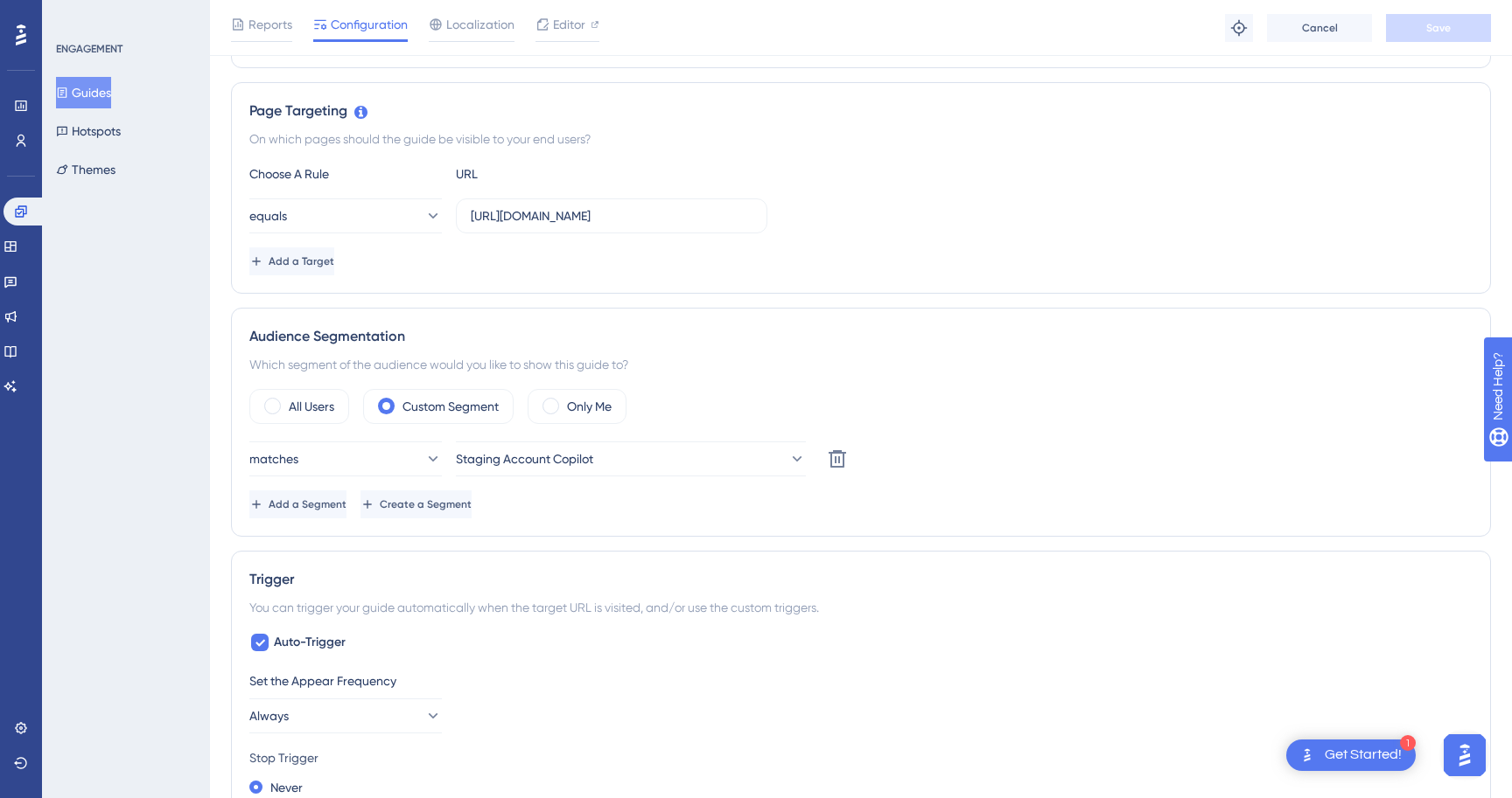
click at [796, 272] on div "Add a Target" at bounding box center [860, 261] width 1223 height 28
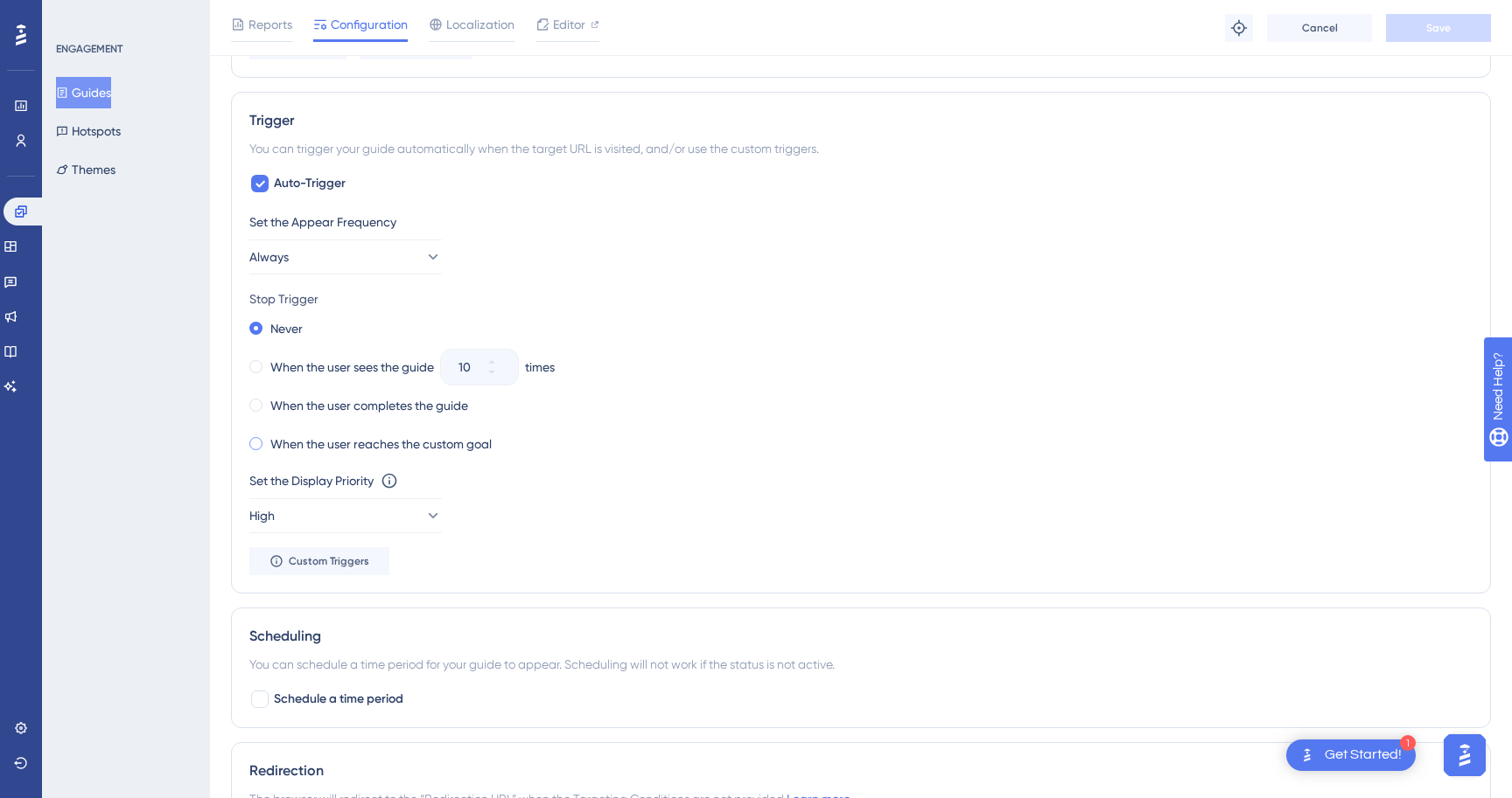
scroll to position [884, 0]
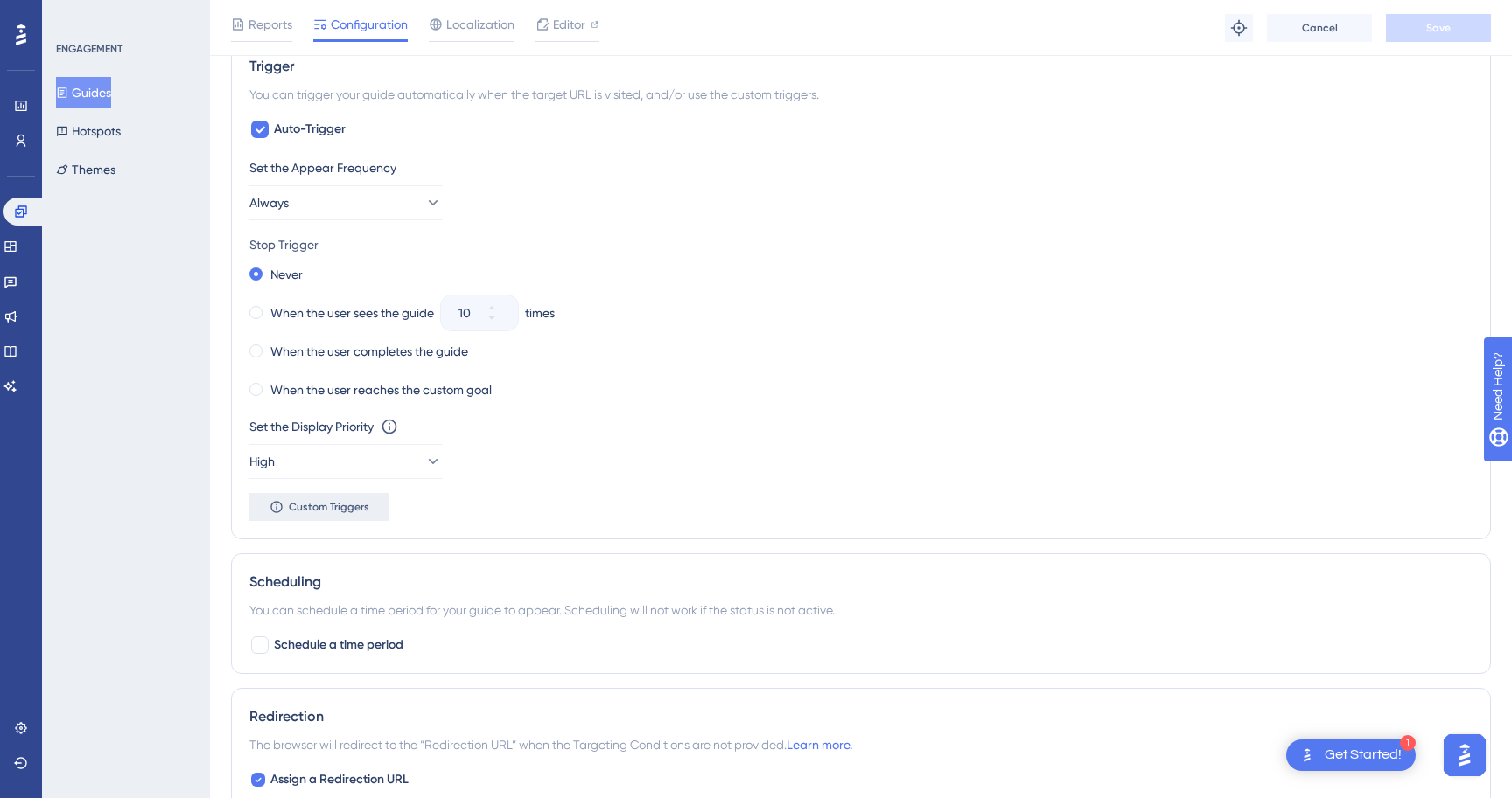
click at [354, 502] on span "Custom Triggers" at bounding box center [329, 507] width 80 height 14
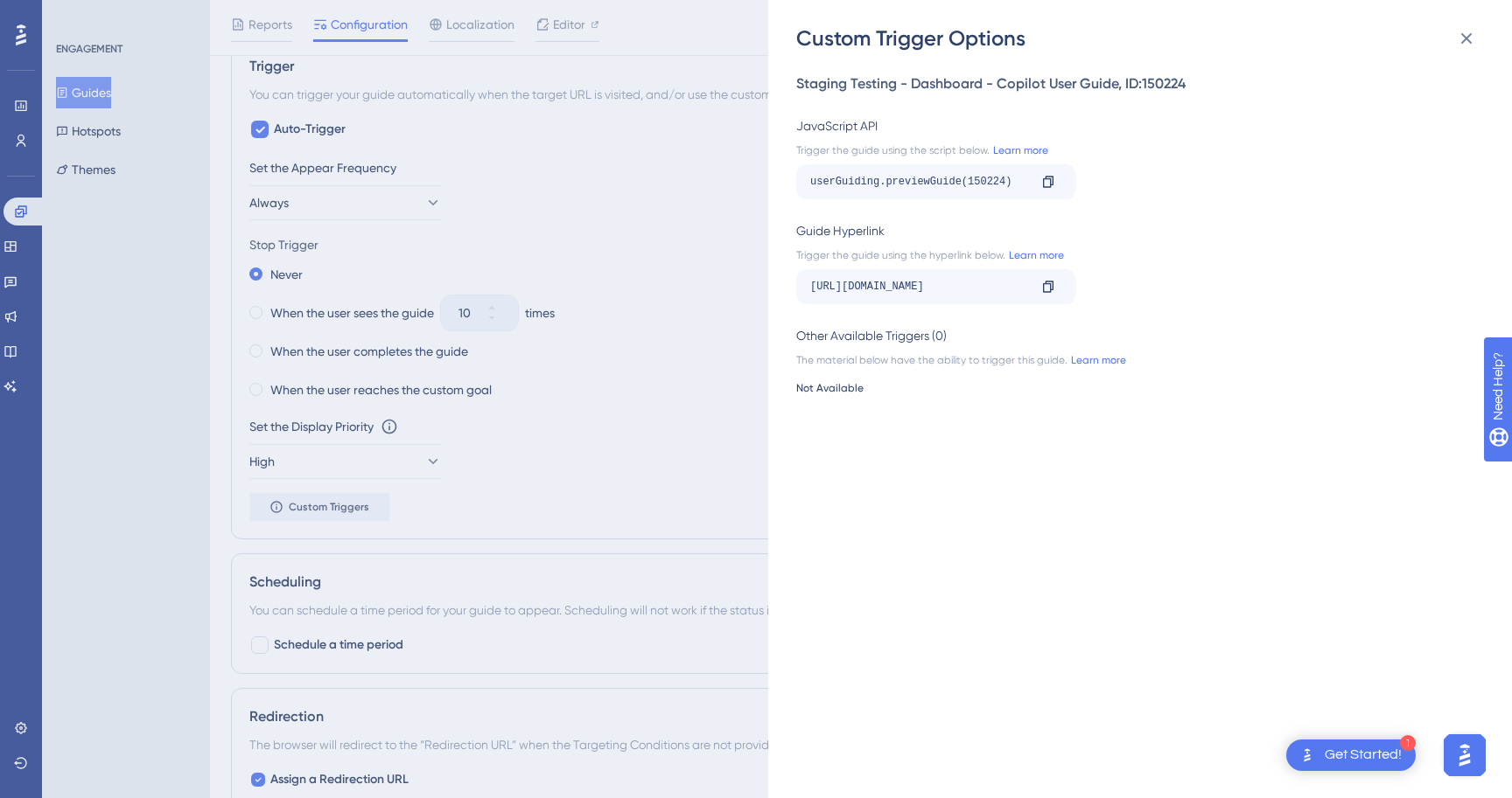
click at [892, 361] on div "The material below have the ability to trigger this guide. Learn more" at bounding box center [1135, 360] width 677 height 14
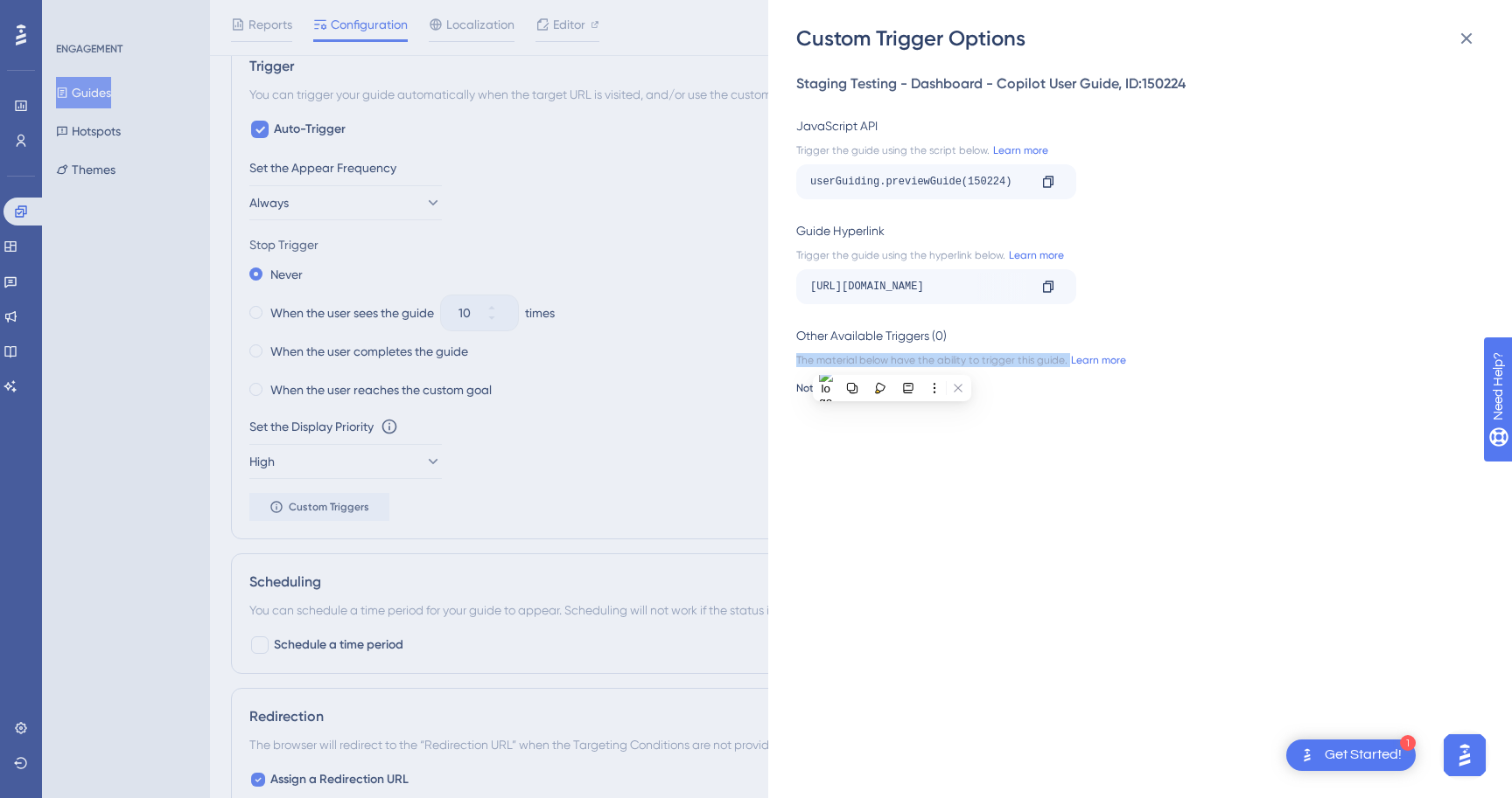
click at [892, 361] on div "The material below have the ability to trigger this guide. Learn more" at bounding box center [1135, 360] width 677 height 14
click at [630, 387] on div "Custom Trigger Options Staging Testing - Dashboard - Copilot User Guide , ID: 1…" at bounding box center [756, 399] width 1512 height 798
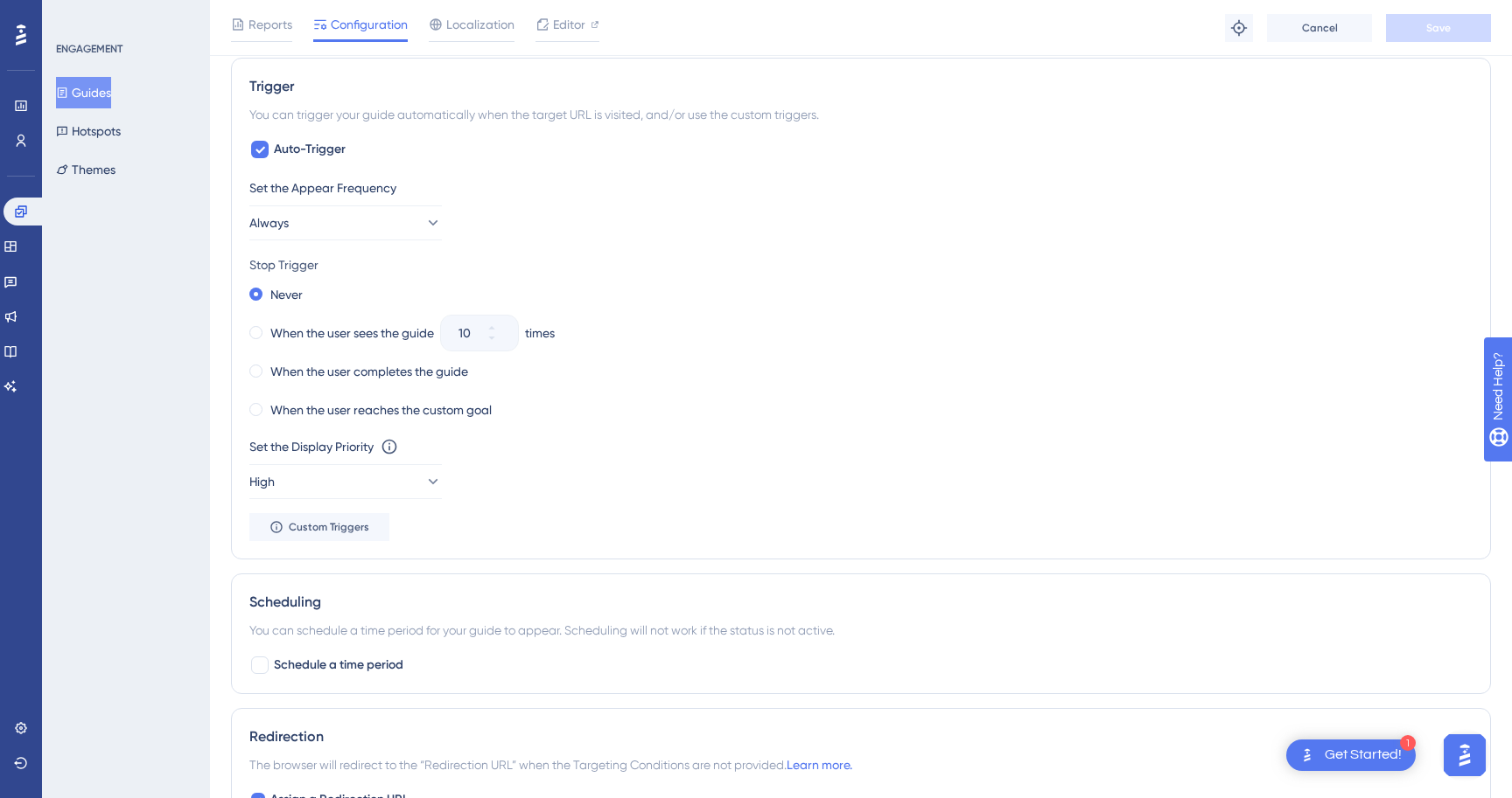
scroll to position [898, 0]
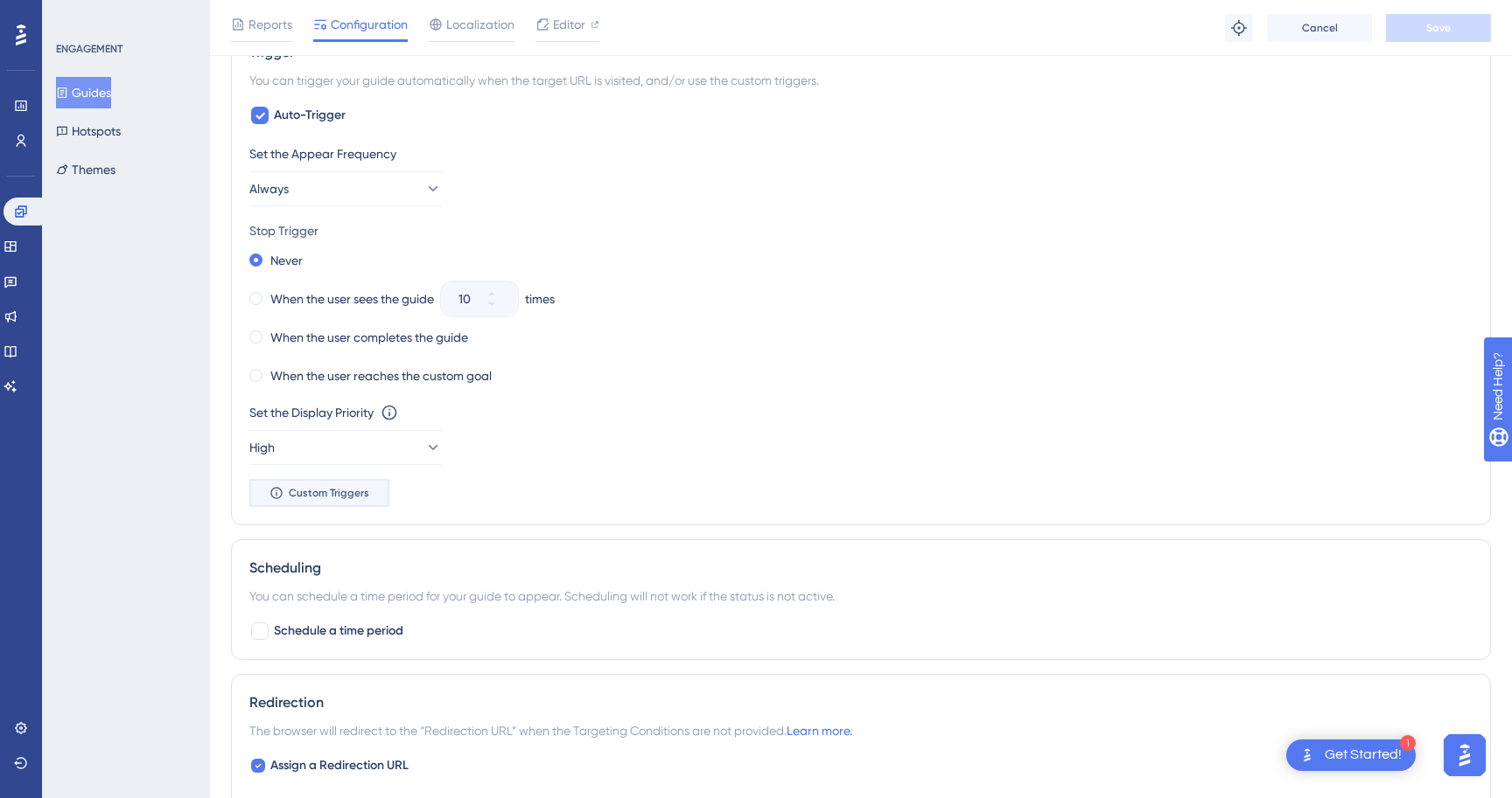
click at [377, 496] on button "Custom Triggers" at bounding box center [319, 493] width 140 height 28
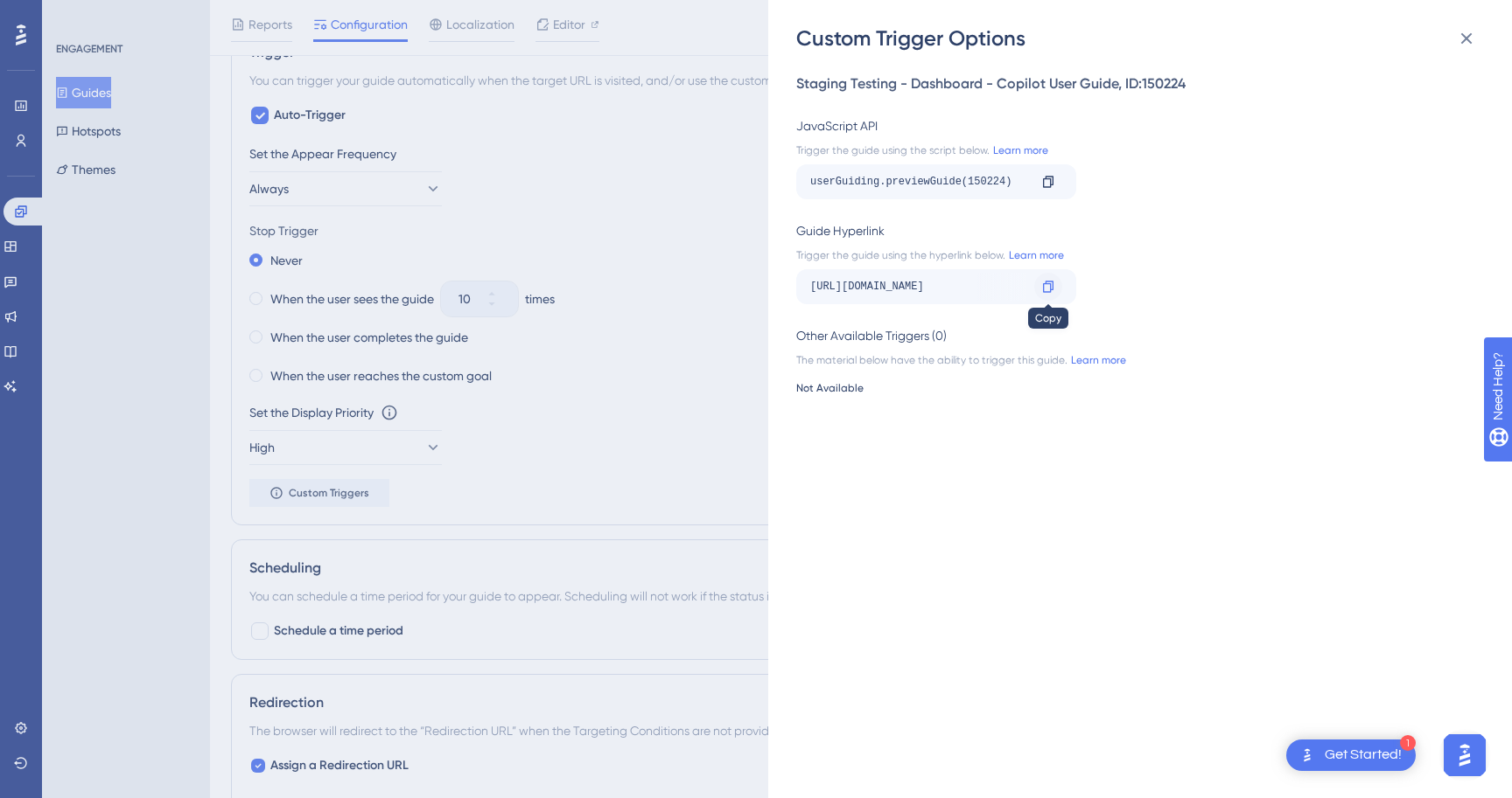
click at [1047, 285] on icon at bounding box center [1047, 286] width 14 height 14
click at [1024, 253] on link "Learn more" at bounding box center [1034, 255] width 59 height 14
click at [934, 293] on div "[URL][DOMAIN_NAME]" at bounding box center [919, 287] width 217 height 28
click at [1051, 285] on icon at bounding box center [1047, 286] width 10 height 11
click at [992, 180] on div "userGuiding.previewGuide(150224)" at bounding box center [919, 182] width 217 height 28
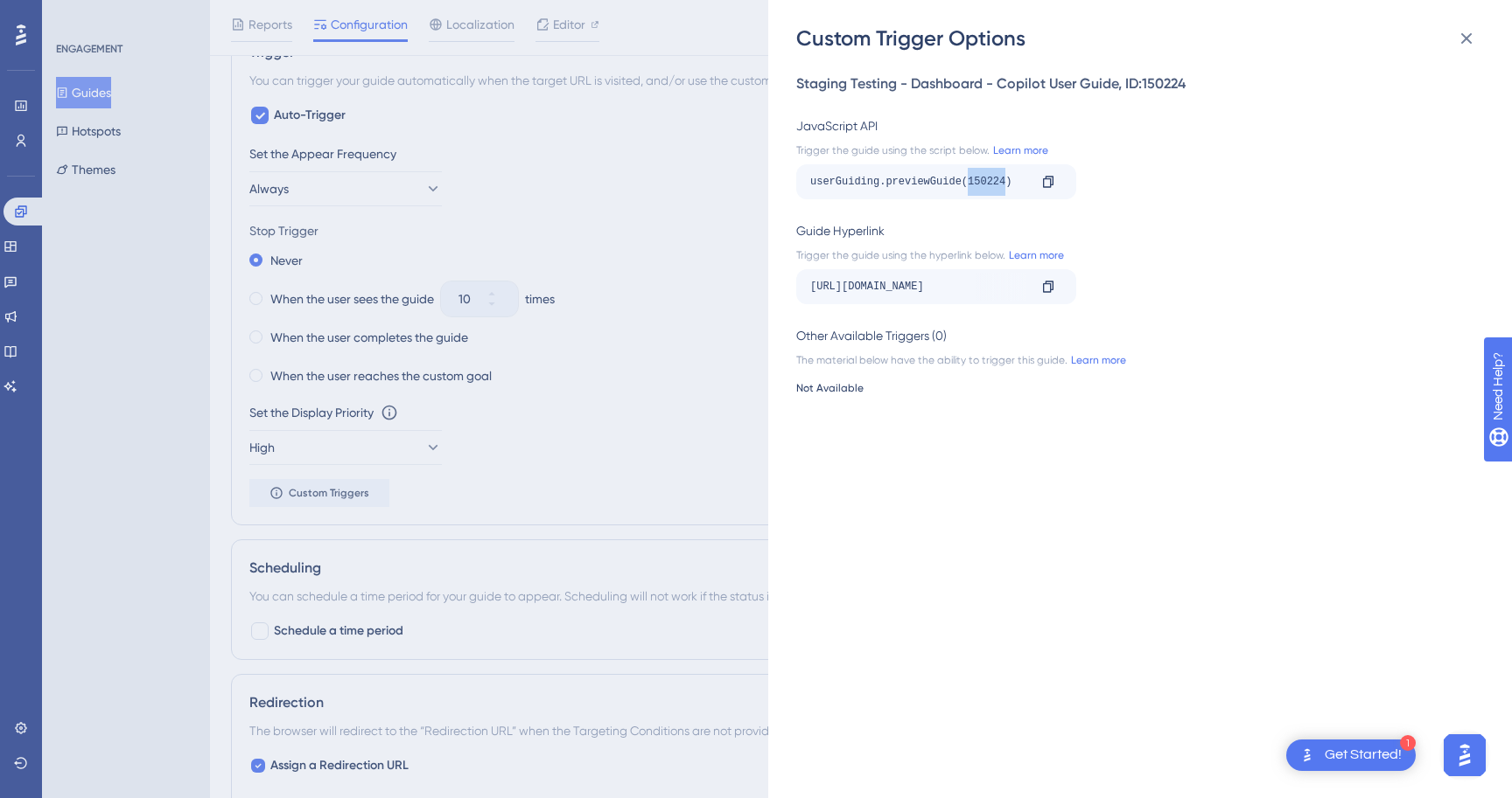
click at [992, 180] on div "userGuiding.previewGuide(150224)" at bounding box center [919, 182] width 217 height 28
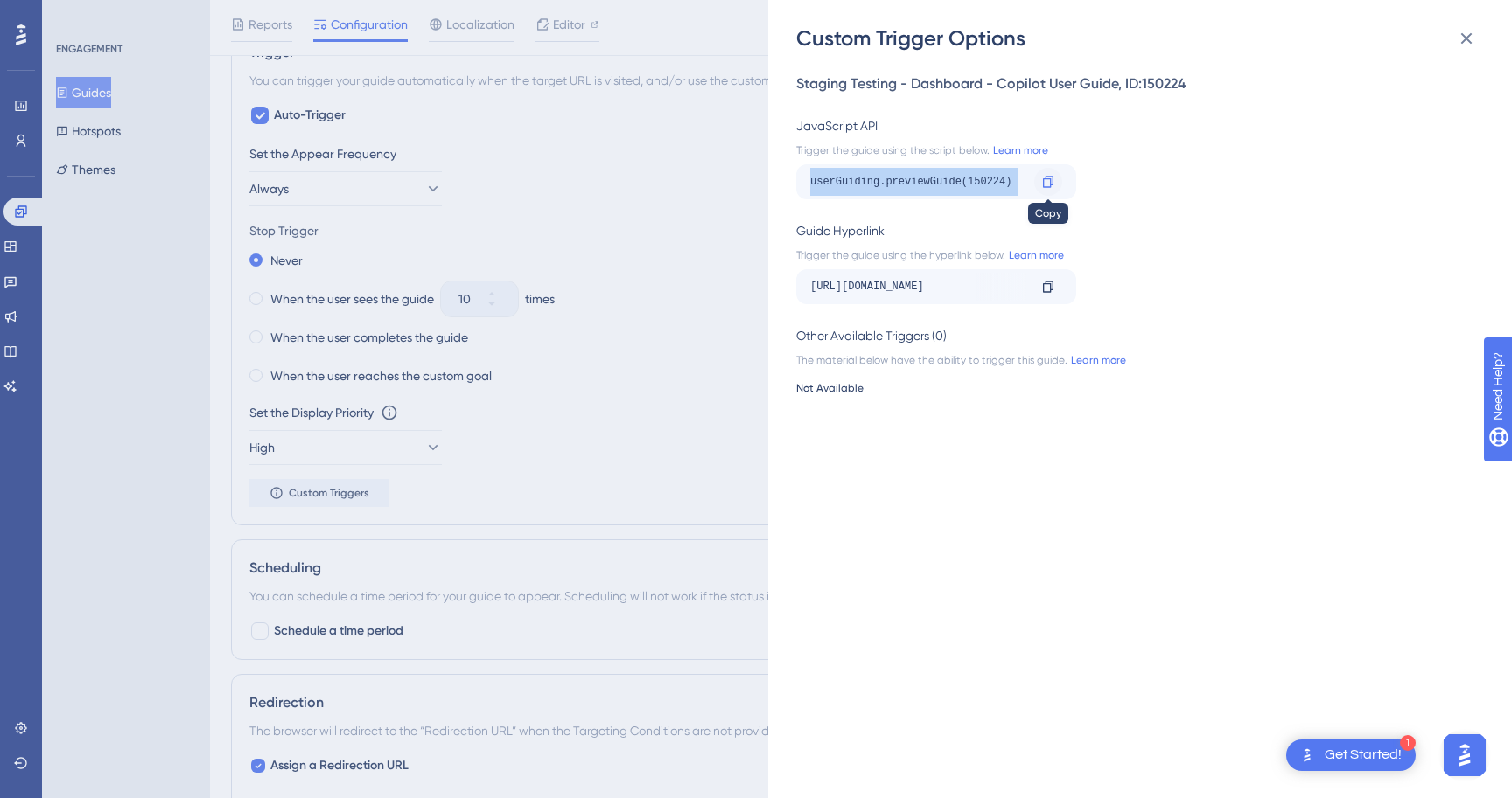
click at [1039, 176] on div at bounding box center [1048, 182] width 28 height 28
copy div "userGuiding.previewGuide(150224) Copy"
click at [854, 401] on div "Staging Testing - Dashboard - Copilot User Guide , ID: 150224 JavaScript API Tr…" at bounding box center [1149, 425] width 705 height 746
click at [851, 387] on div "Not Available" at bounding box center [1135, 388] width 677 height 14
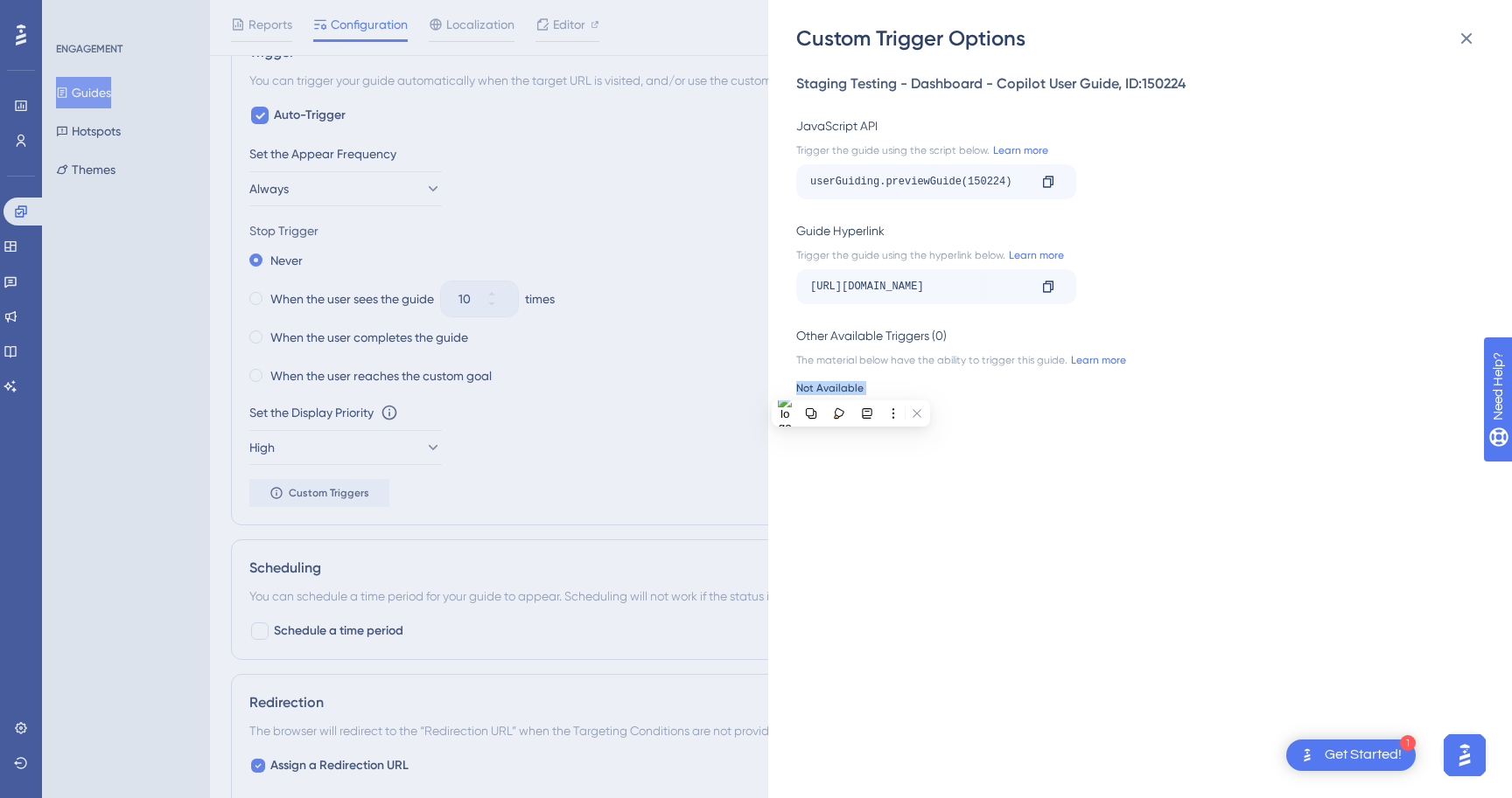
click at [851, 387] on div "Not Available" at bounding box center [1135, 388] width 677 height 14
click at [700, 285] on div "Custom Trigger Options Staging Testing - Dashboard - Copilot User Guide , ID: 1…" at bounding box center [756, 399] width 1512 height 798
